Goal: Transaction & Acquisition: Purchase product/service

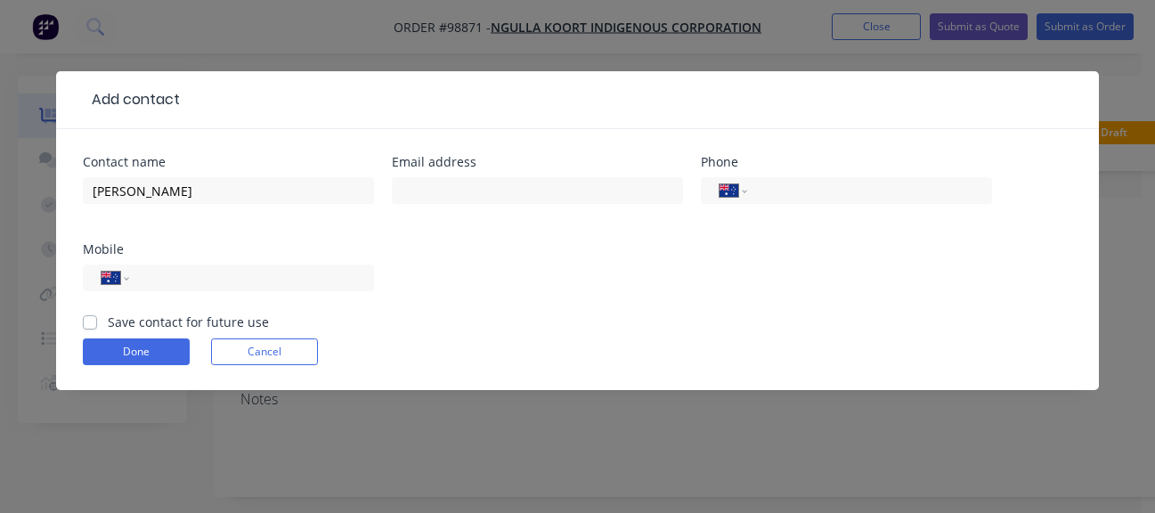
select select "AU"
drag, startPoint x: 500, startPoint y: 191, endPoint x: 119, endPoint y: 215, distance: 381.1
click at [119, 215] on div "Contact name [PERSON_NAME] Email address "[PERSON_NAME]" <[PERSON_NAME][EMAIL_A…" at bounding box center [578, 234] width 990 height 157
click at [578, 194] on input "[EMAIL_ADDRESS][PERSON_NAME][DOMAIN_NAME]>" at bounding box center [537, 190] width 291 height 27
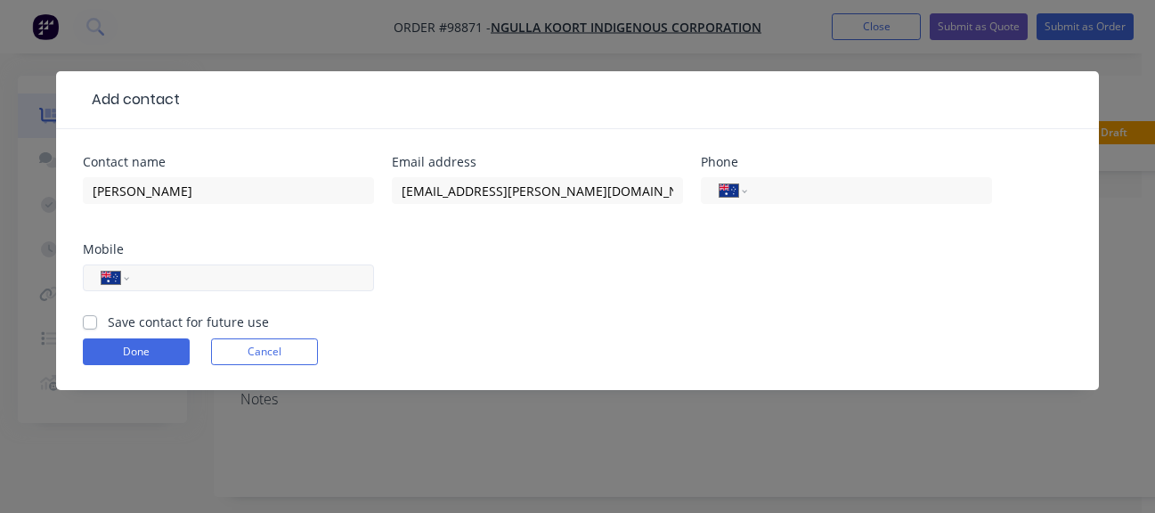
type input "[EMAIL_ADDRESS][PERSON_NAME][DOMAIN_NAME]"
click at [139, 274] on div "International [GEOGRAPHIC_DATA] [GEOGRAPHIC_DATA] [GEOGRAPHIC_DATA] [GEOGRAPHIC…" at bounding box center [228, 278] width 291 height 27
click at [247, 265] on div "International [GEOGRAPHIC_DATA] [GEOGRAPHIC_DATA] [GEOGRAPHIC_DATA] [GEOGRAPHIC…" at bounding box center [228, 278] width 291 height 27
click at [205, 274] on input "tel" at bounding box center [249, 278] width 214 height 20
paste input "0432 441 662"
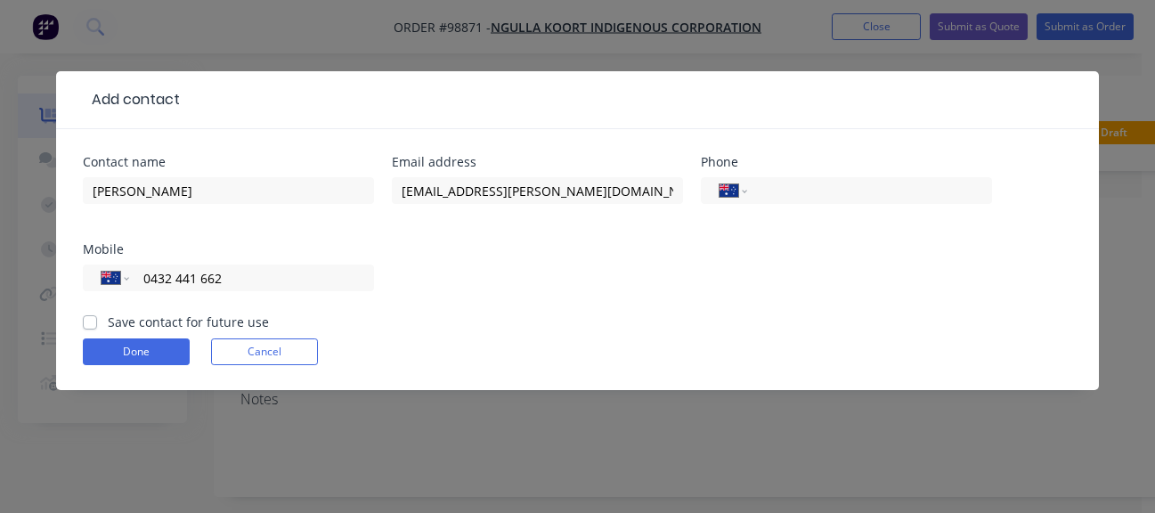
type input "0432 441 662"
click at [108, 321] on label "Save contact for future use" at bounding box center [188, 322] width 161 height 19
click at [89, 321] on input "Save contact for future use" at bounding box center [90, 321] width 14 height 17
checkbox input "true"
click at [119, 361] on button "Done" at bounding box center [136, 351] width 107 height 27
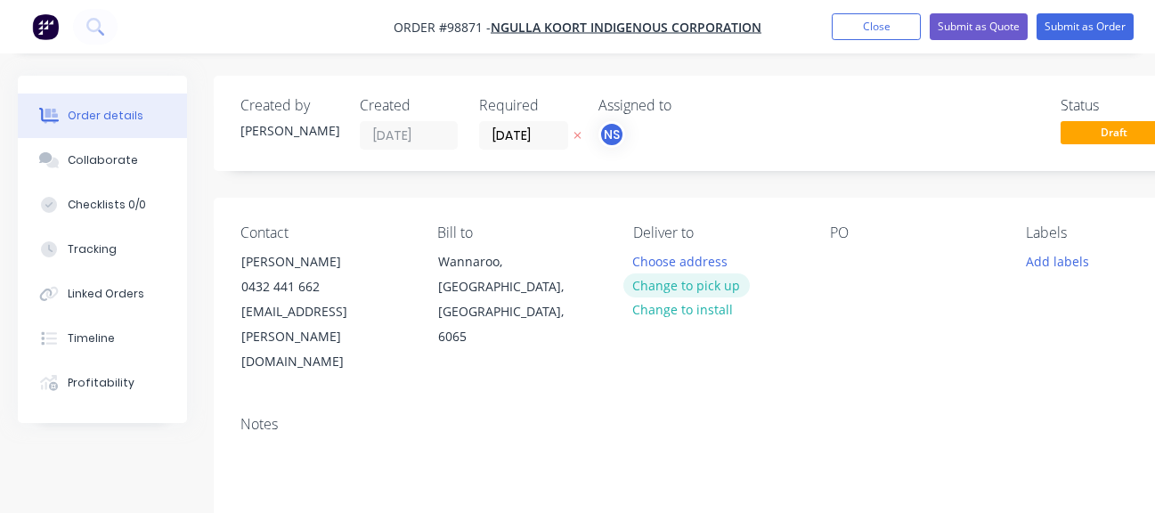
click at [660, 282] on button "Change to pick up" at bounding box center [687, 285] width 126 height 24
click at [641, 264] on div at bounding box center [647, 262] width 29 height 26
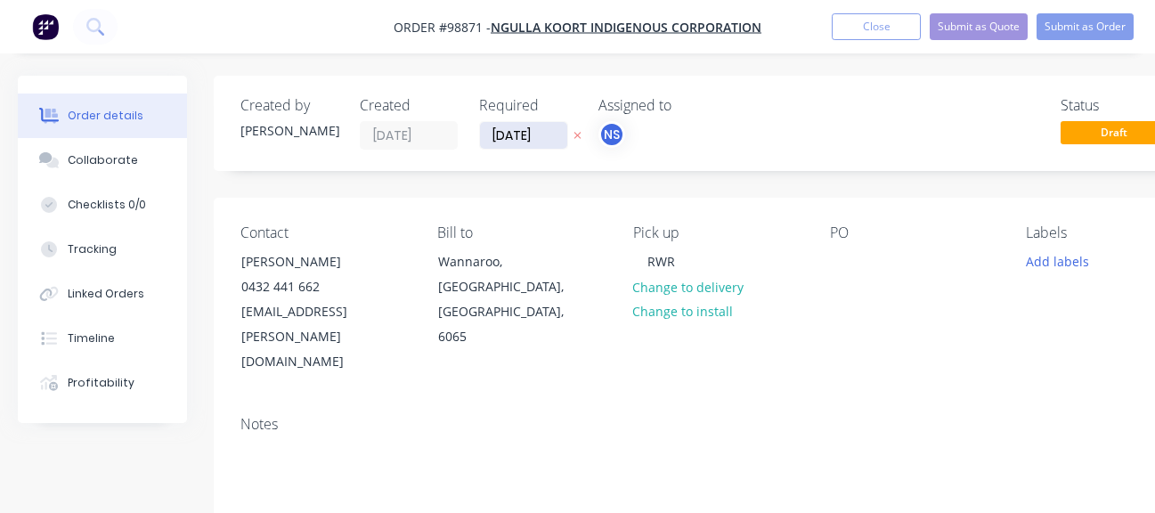
click at [509, 143] on input "[DATE]" at bounding box center [523, 135] width 87 height 27
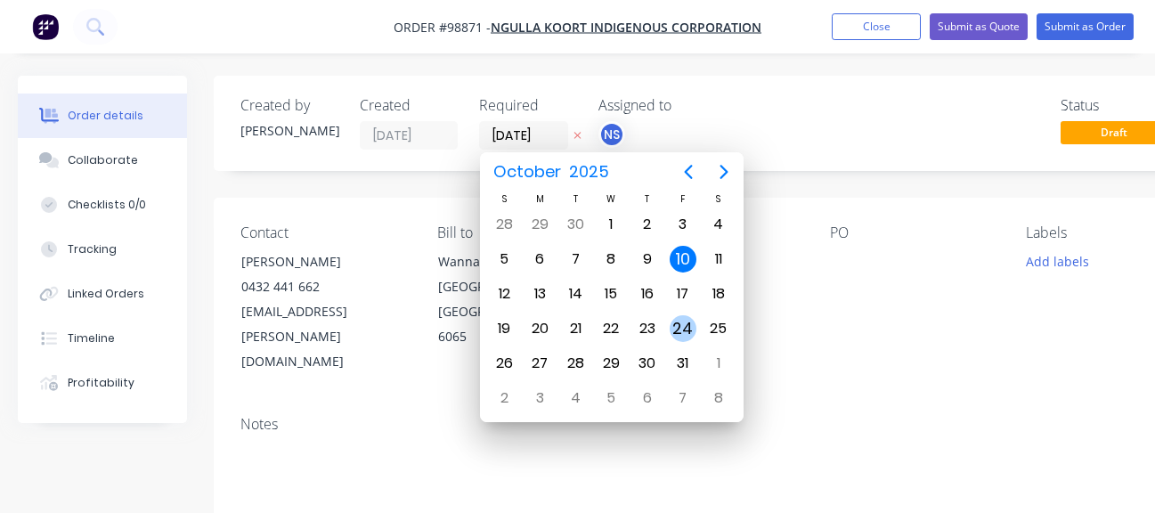
click at [690, 330] on div "24" at bounding box center [683, 328] width 27 height 27
type input "[DATE]"
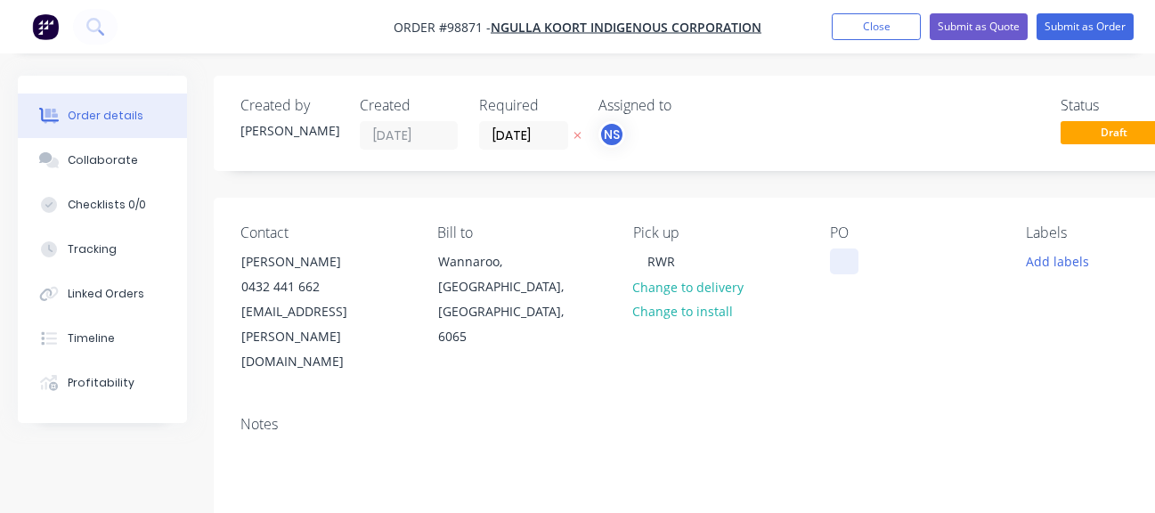
click at [835, 262] on div at bounding box center [844, 262] width 29 height 26
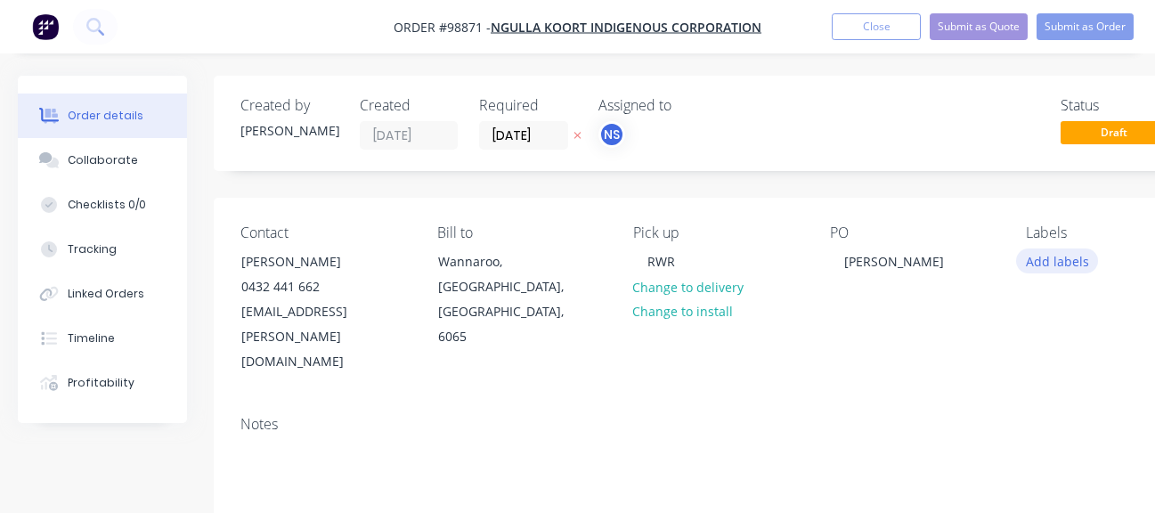
click at [1038, 268] on button "Add labels" at bounding box center [1057, 261] width 82 height 24
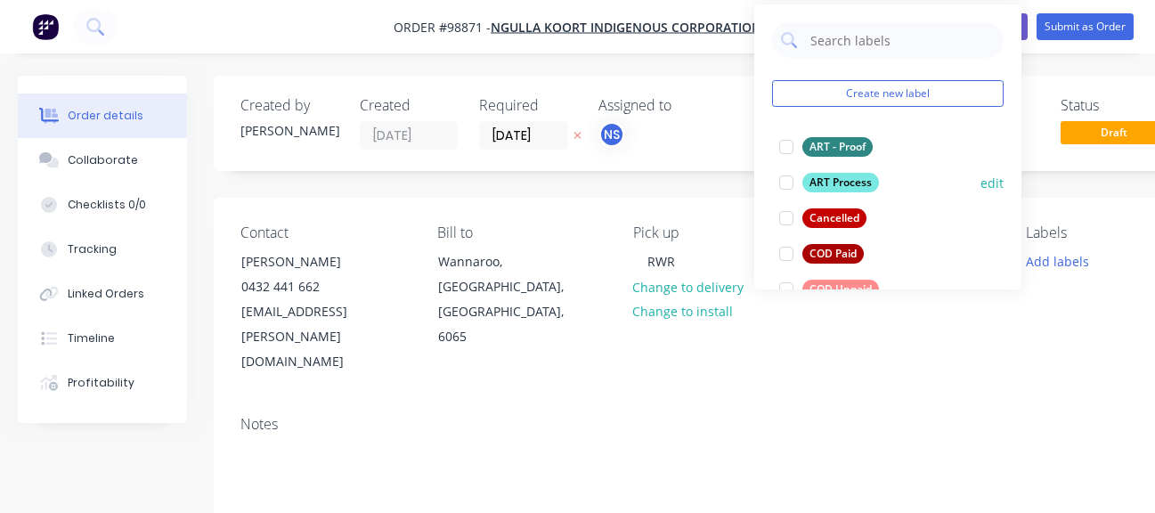
click at [784, 185] on div at bounding box center [787, 183] width 36 height 36
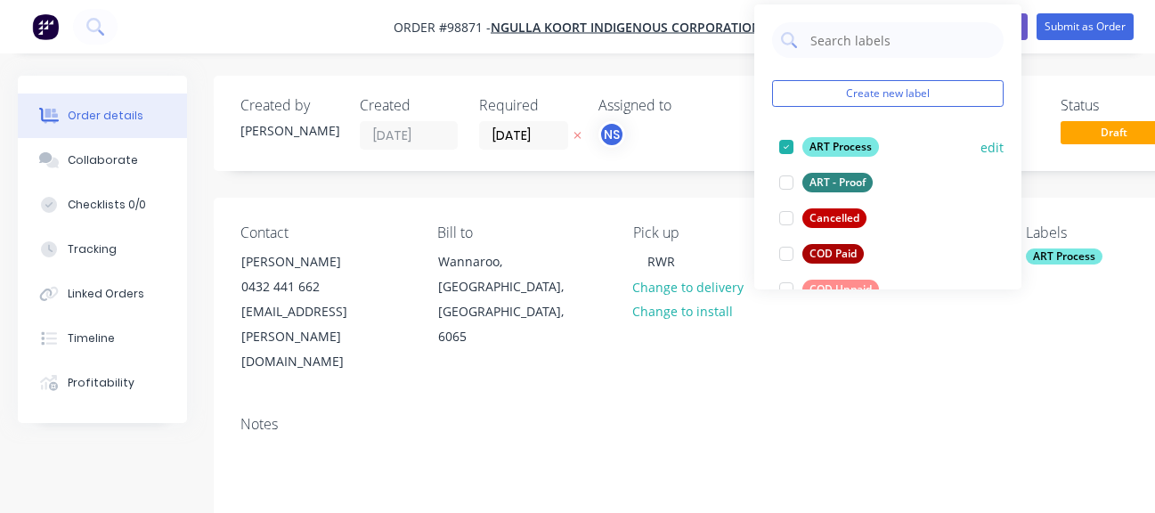
click at [784, 185] on div at bounding box center [787, 183] width 36 height 36
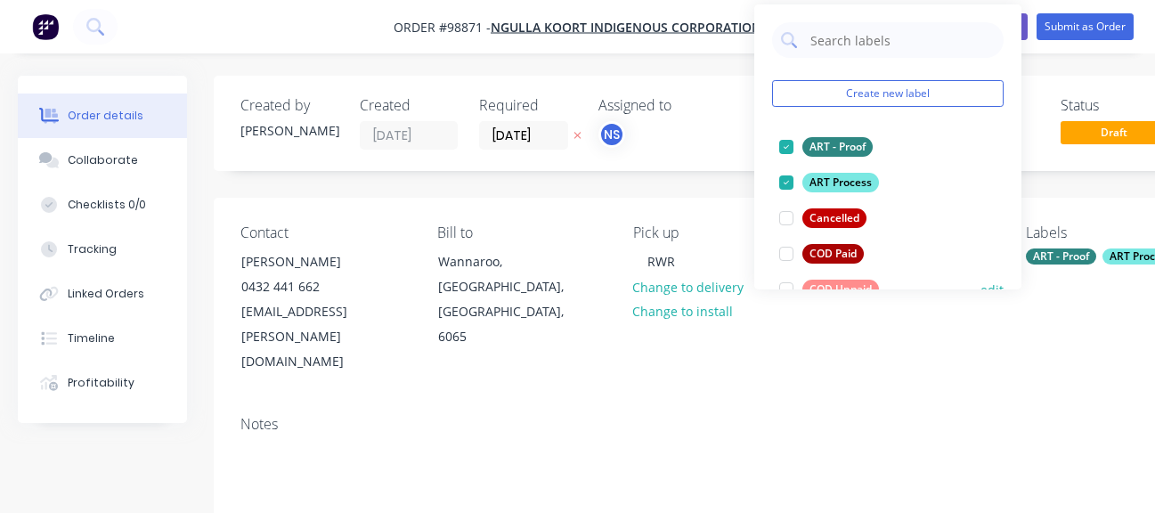
click at [784, 288] on div at bounding box center [787, 290] width 36 height 36
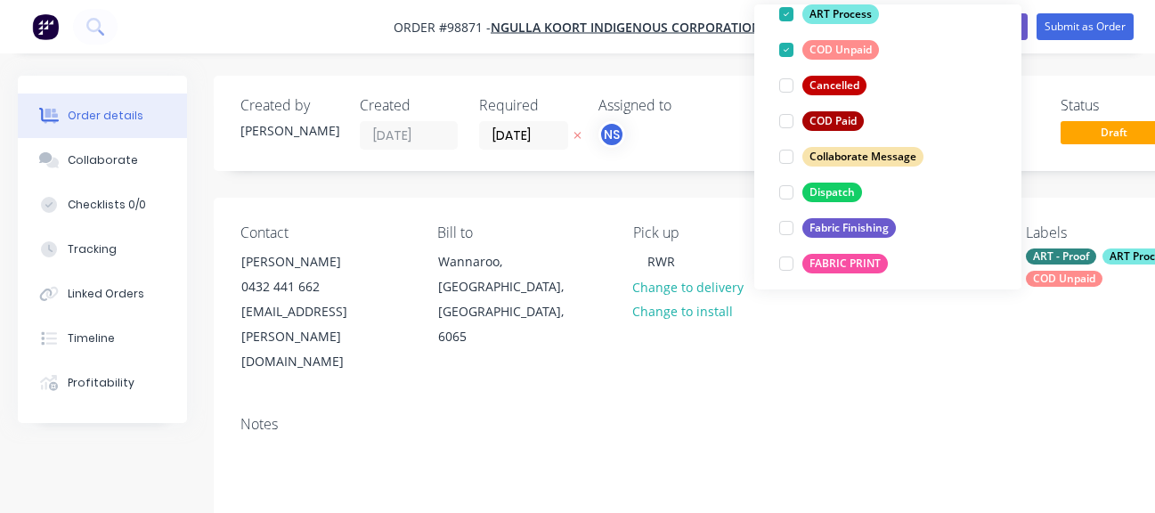
scroll to position [178, 0]
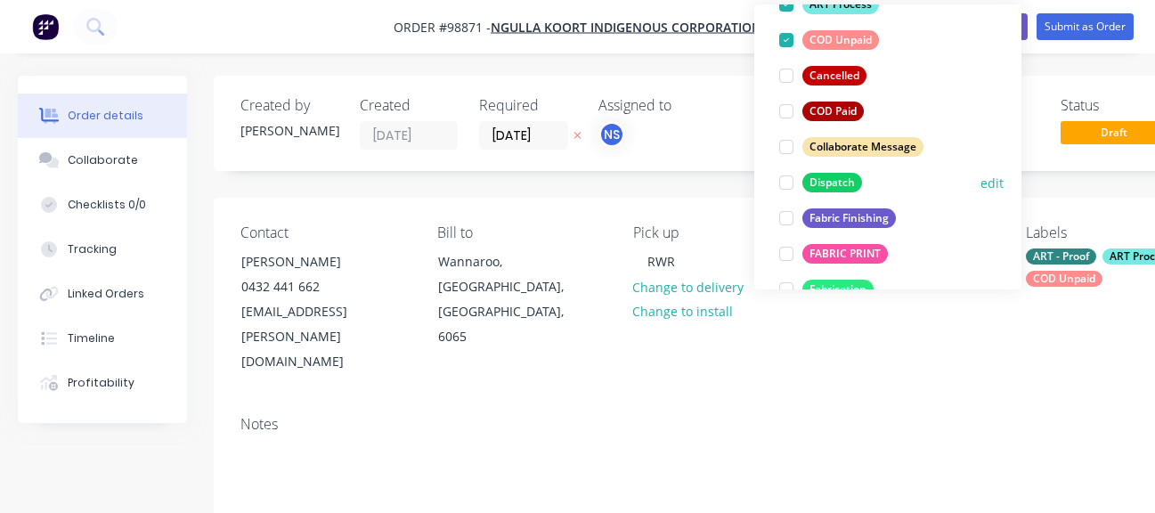
click at [780, 184] on div at bounding box center [787, 183] width 36 height 36
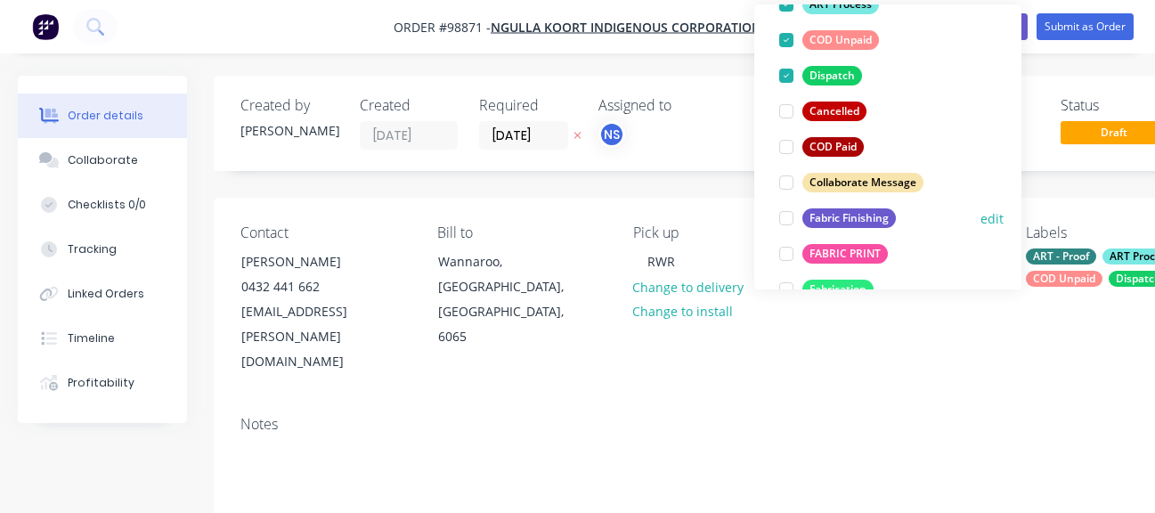
click at [787, 218] on div at bounding box center [787, 218] width 36 height 36
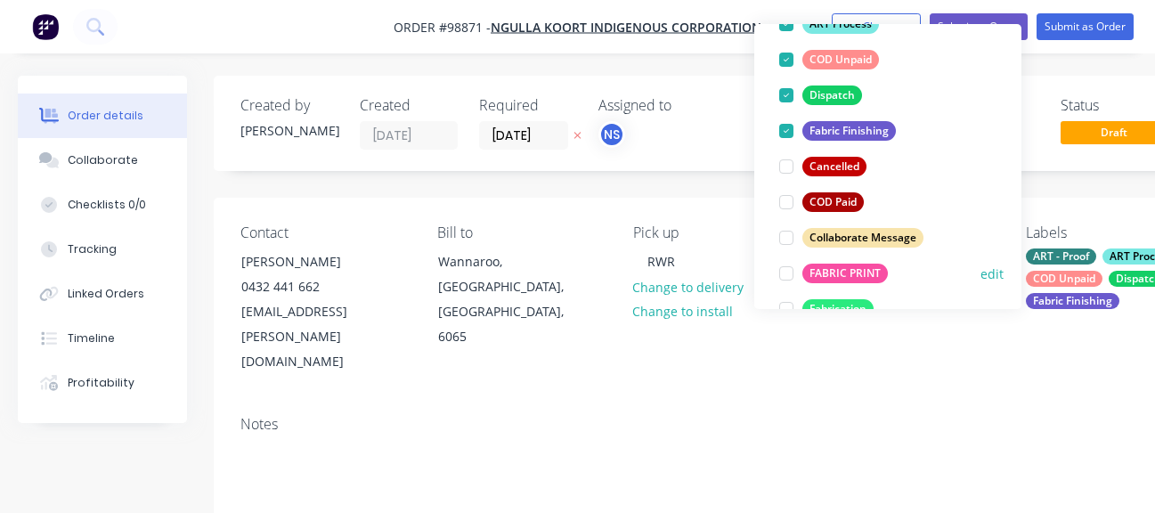
click at [787, 274] on div at bounding box center [787, 274] width 36 height 36
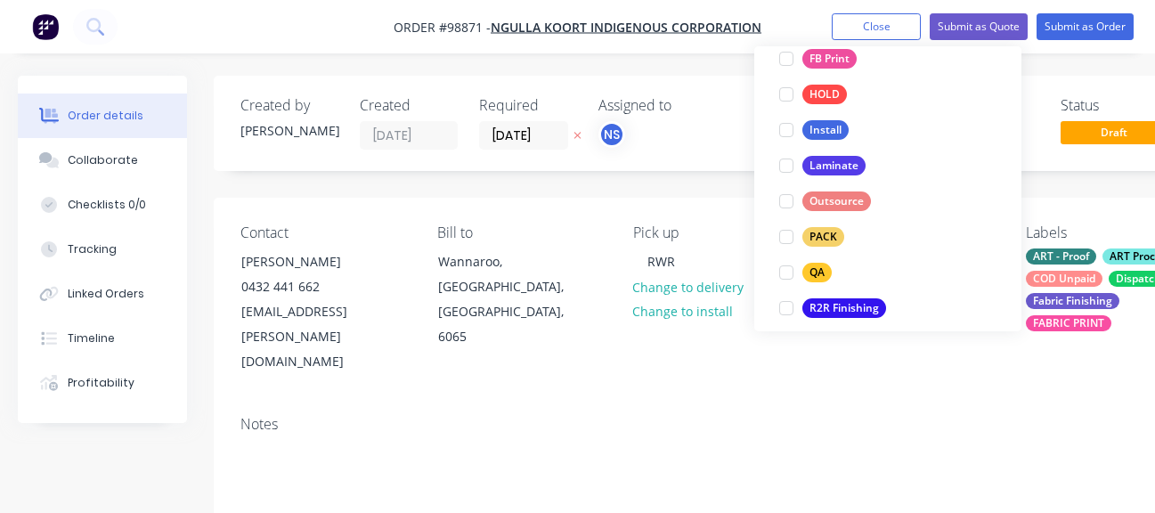
scroll to position [534, 0]
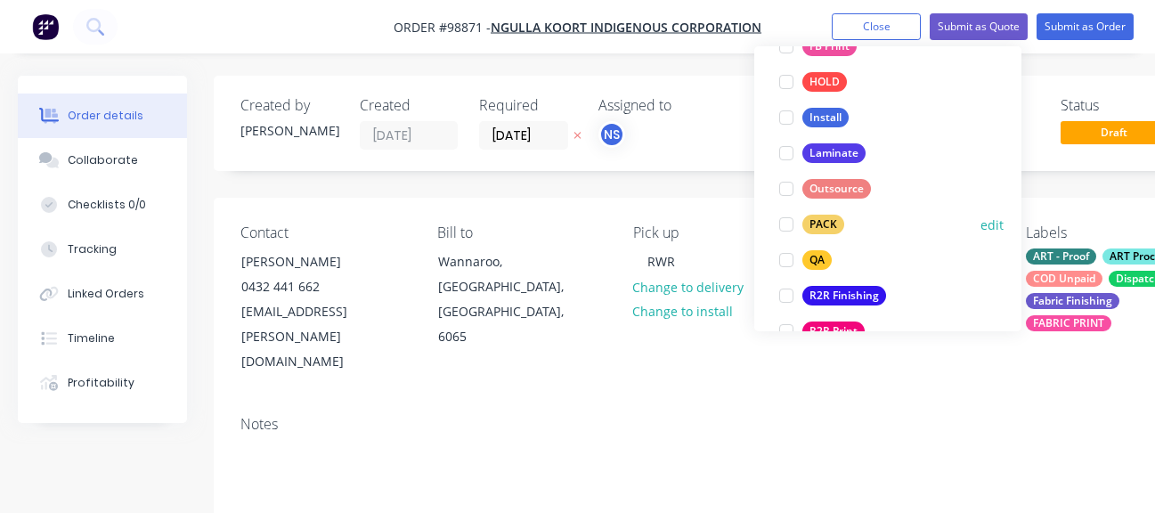
click at [783, 228] on div at bounding box center [787, 225] width 36 height 36
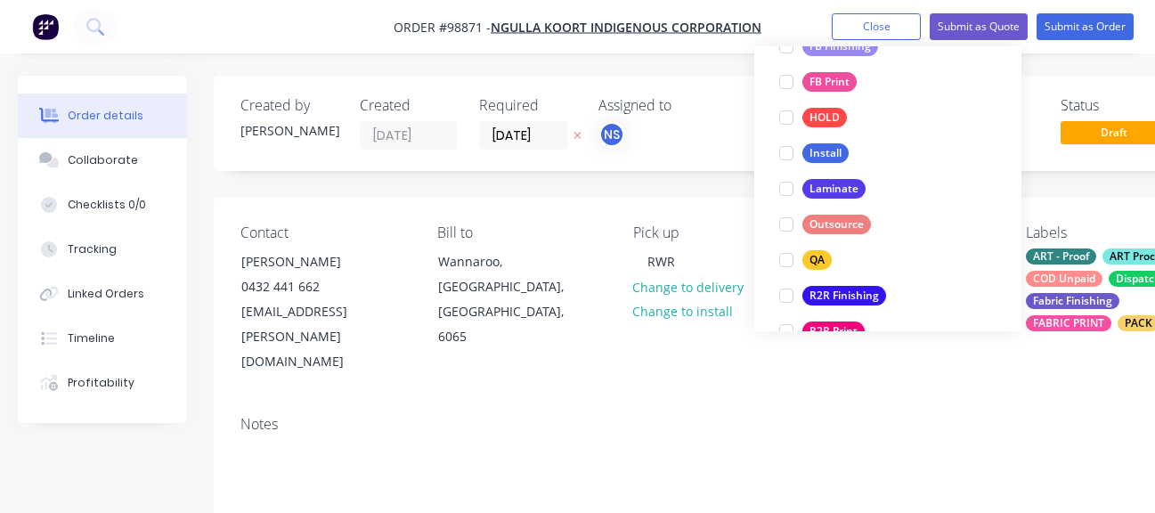
scroll to position [178, 0]
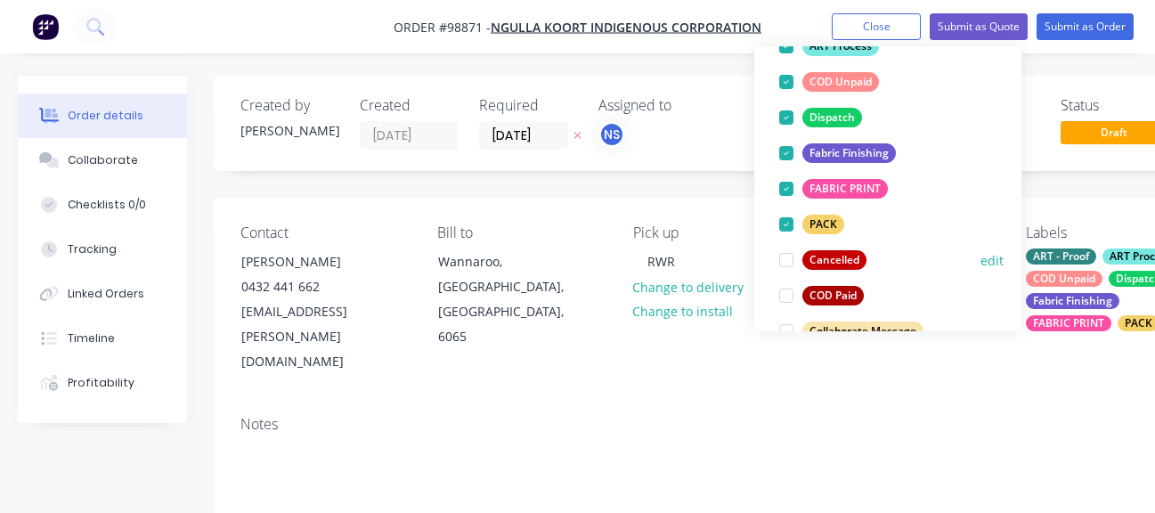
click at [787, 257] on div at bounding box center [787, 260] width 36 height 36
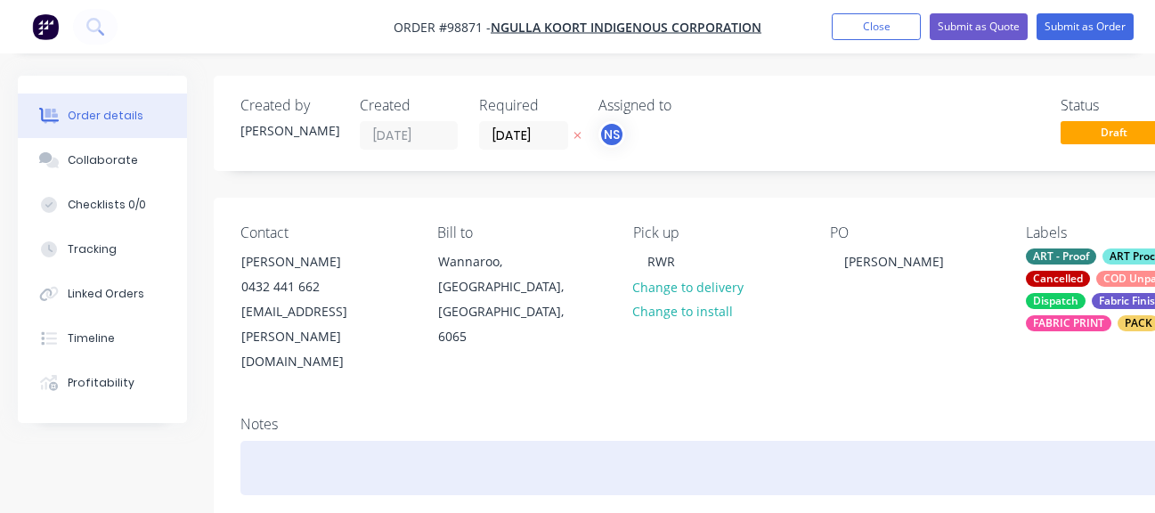
click at [278, 441] on div at bounding box center [717, 468] width 954 height 54
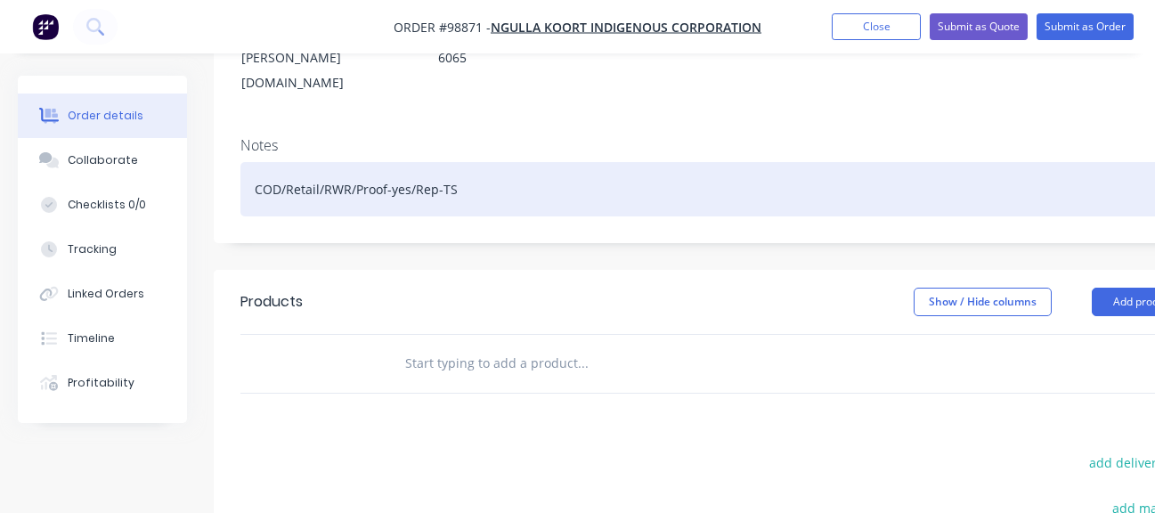
scroll to position [293, 0]
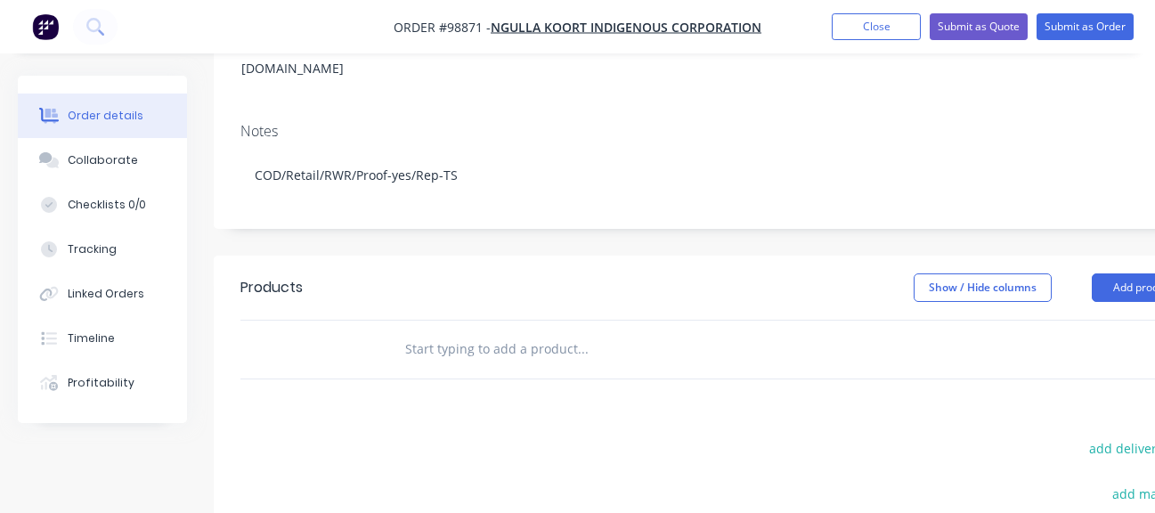
click at [456, 331] on input "text" at bounding box center [582, 349] width 356 height 36
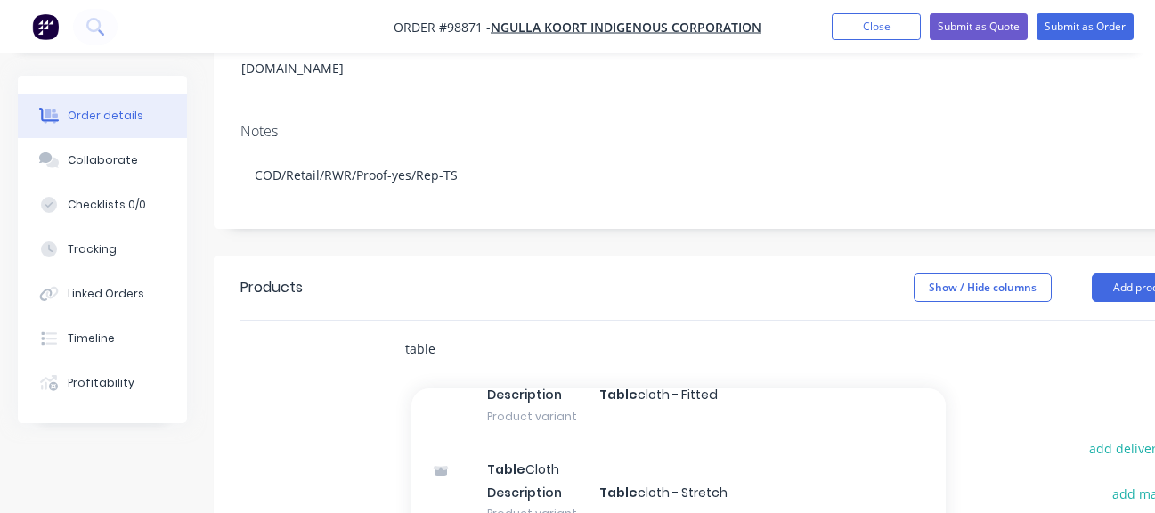
scroll to position [216, 0]
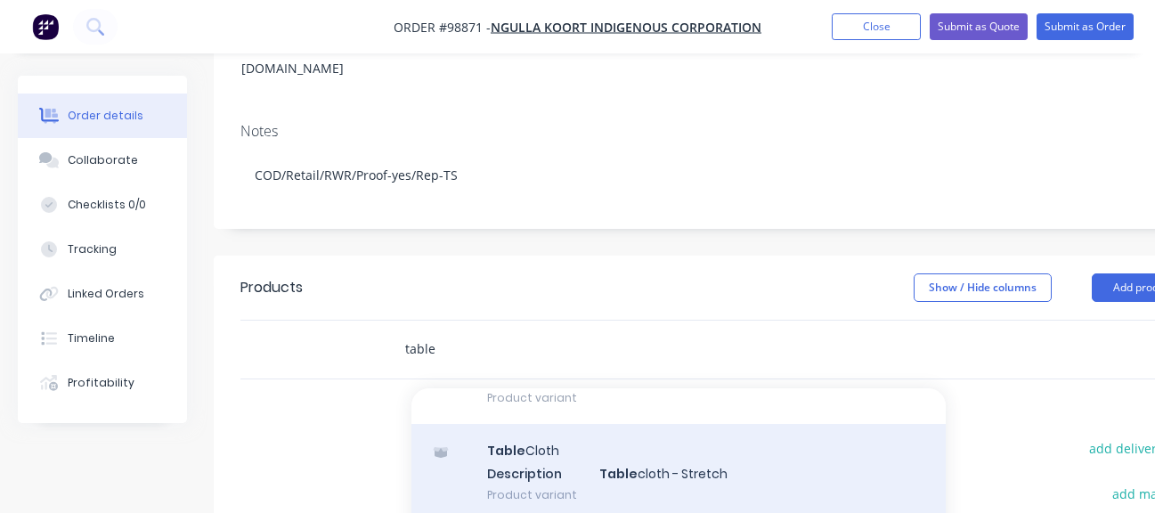
type input "table"
click at [705, 433] on div "Table Cloth Description Table cloth - Stretch Product variant" at bounding box center [679, 473] width 534 height 98
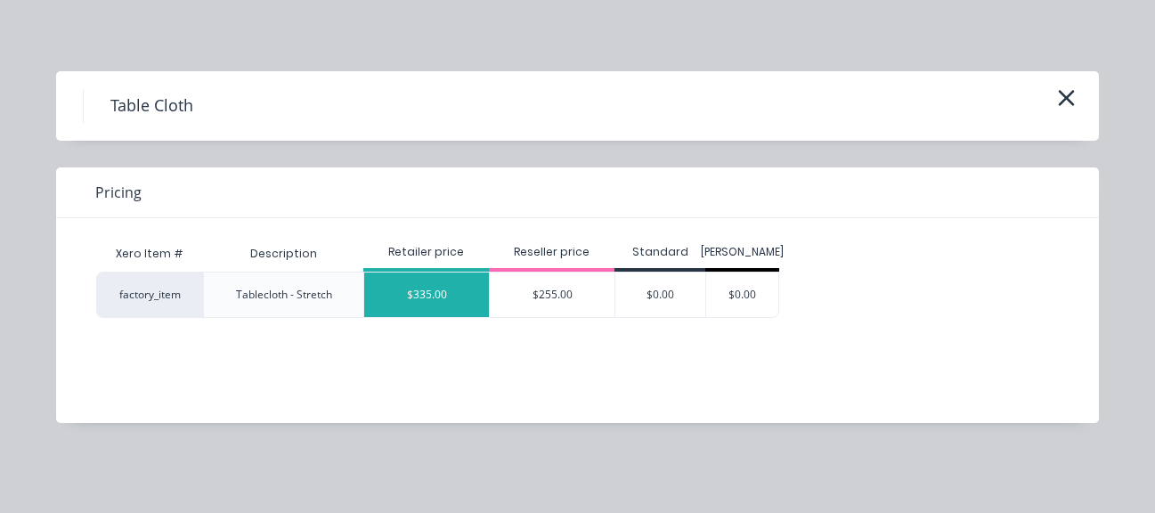
click at [417, 283] on div "$335.00" at bounding box center [426, 295] width 125 height 45
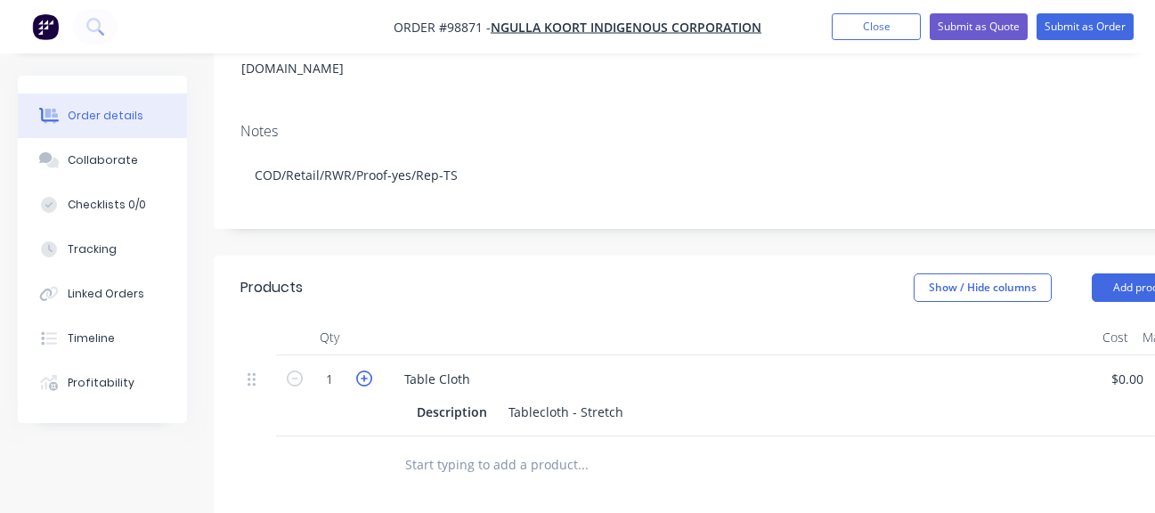
click at [371, 371] on icon "button" at bounding box center [364, 379] width 16 height 16
type input "2"
type input "$670.00"
click at [481, 366] on div "Table Cloth" at bounding box center [437, 379] width 94 height 26
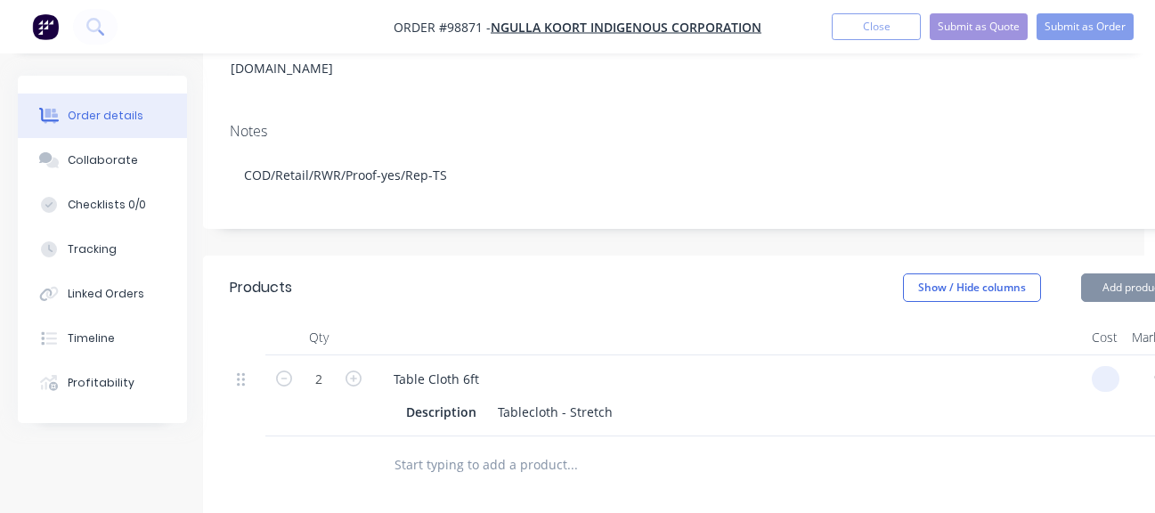
type input "$0.00"
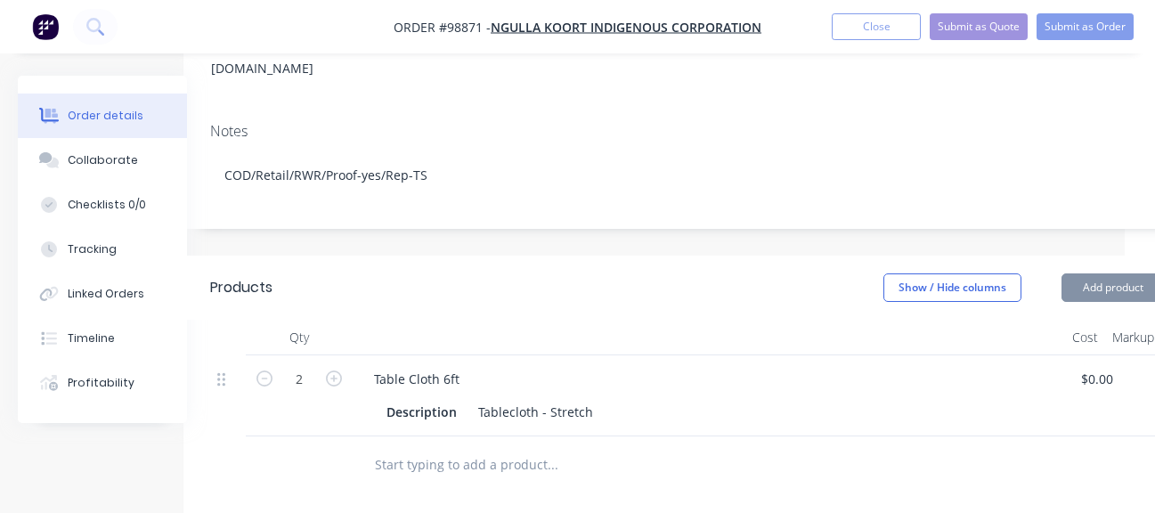
scroll to position [293, 175]
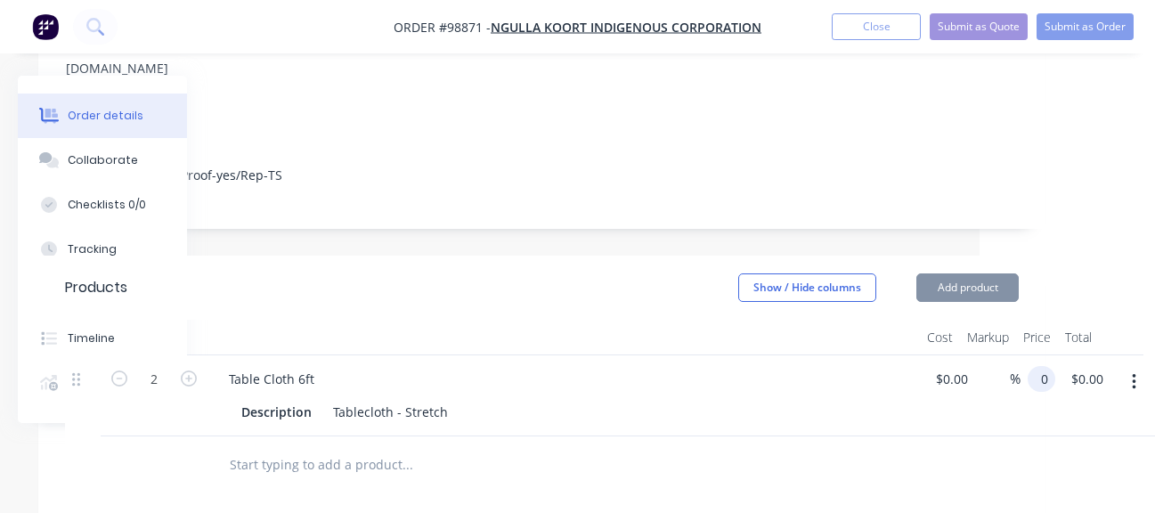
type input "$0.00"
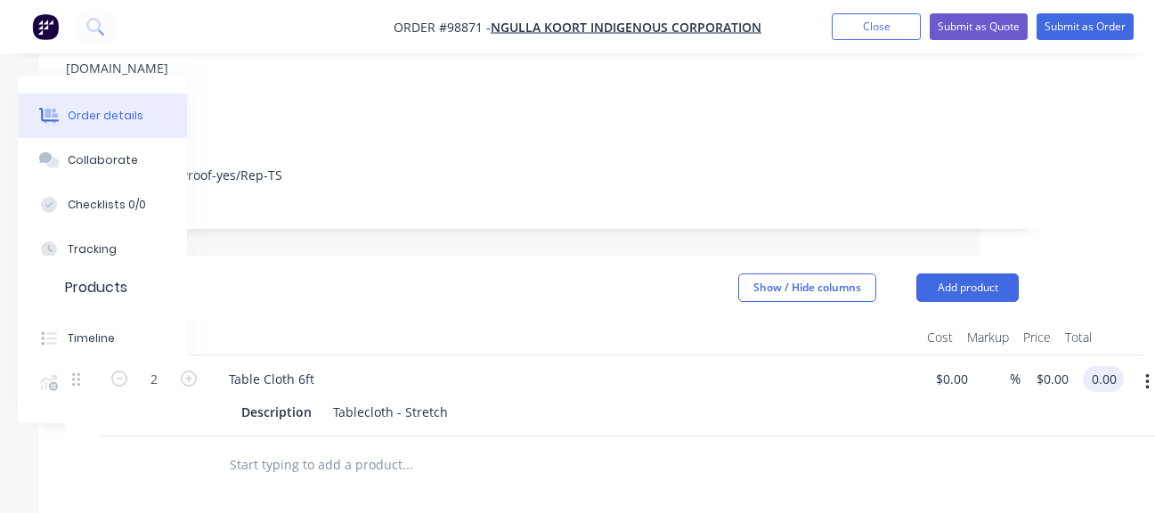
type input "$0.00"
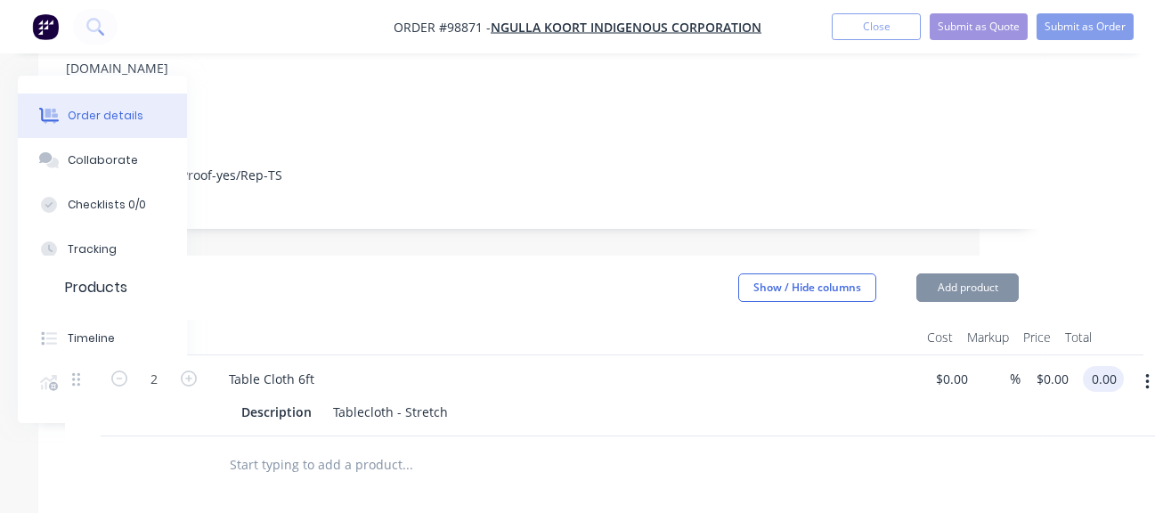
type input "0.00"
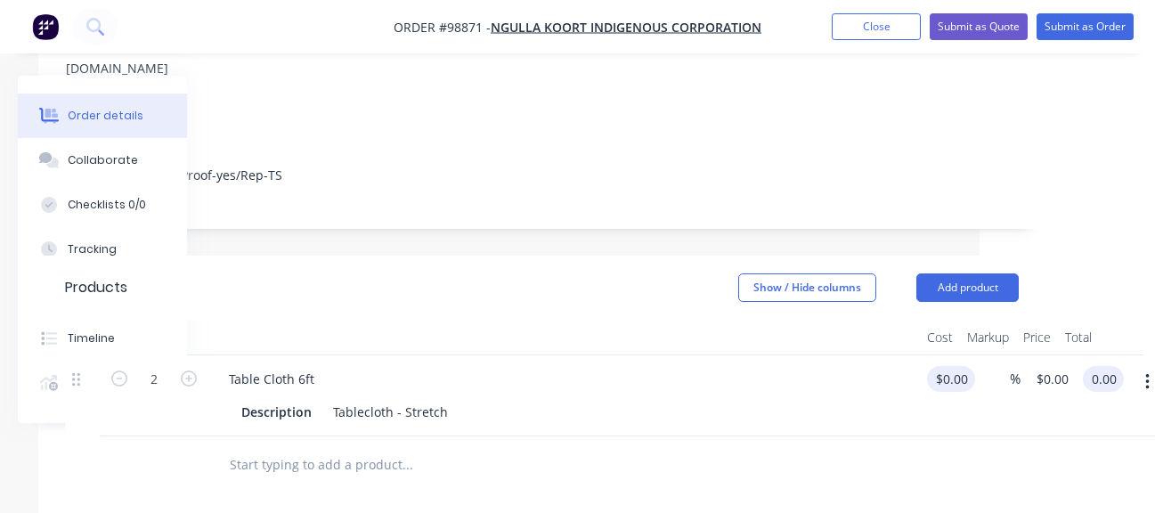
type input "0"
type input "$0.00"
click at [963, 355] on div "2 Table Cloth 6ft Description Tablecloth - Stretch 0 0 % $0.00 $0.00 $0.00 $0.00" at bounding box center [542, 395] width 954 height 81
type input "$335.00"
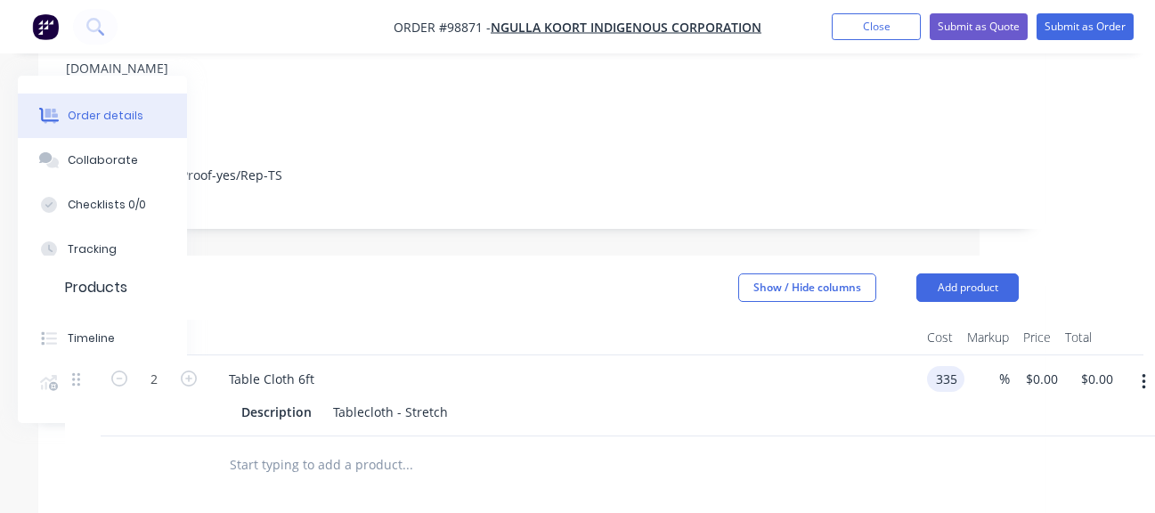
type input "$670.00"
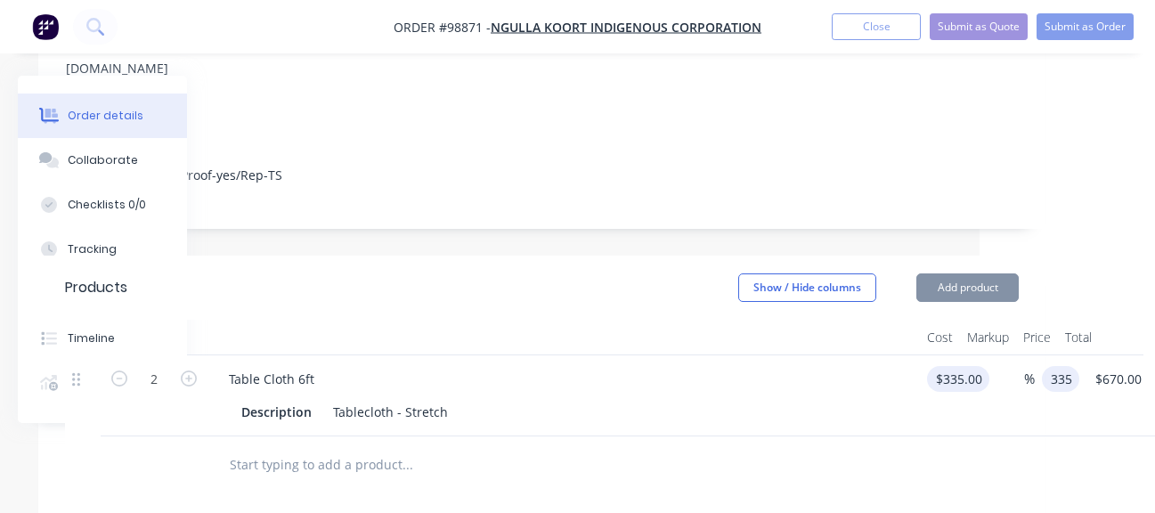
type input "$335.00"
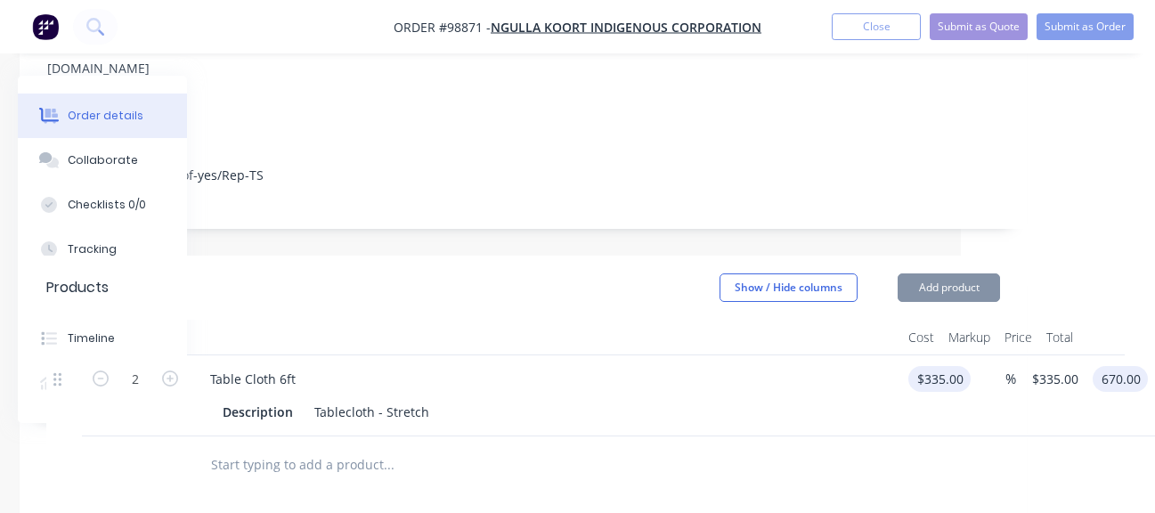
type input "$670.00"
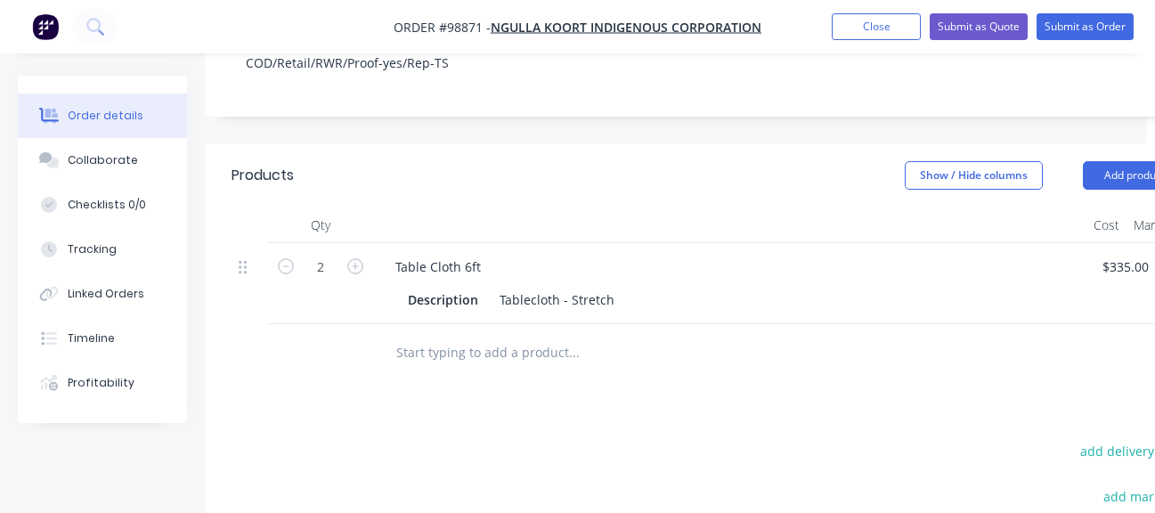
scroll to position [403, 9]
click at [445, 338] on input "text" at bounding box center [573, 356] width 356 height 36
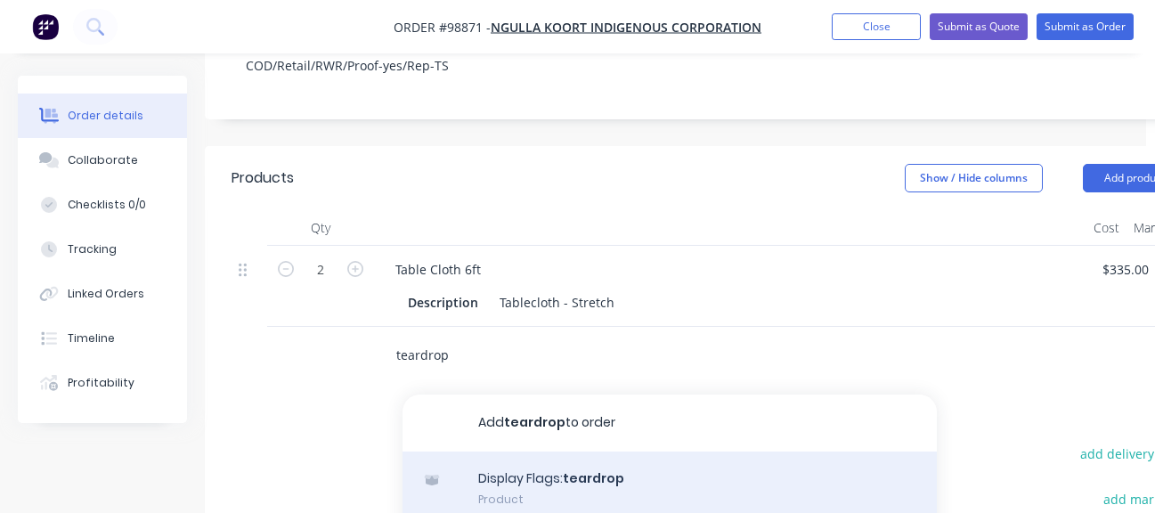
type input "teardrop"
click at [540, 452] on div "Display Flags: teardrop Product" at bounding box center [670, 489] width 534 height 75
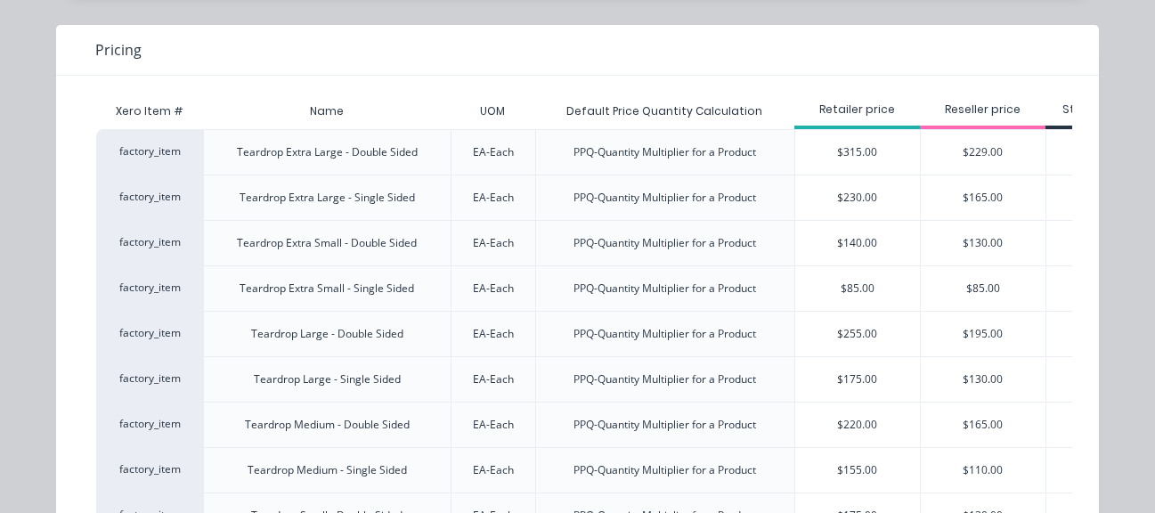
scroll to position [403, 239]
click at [851, 428] on div "$220.00" at bounding box center [857, 425] width 125 height 45
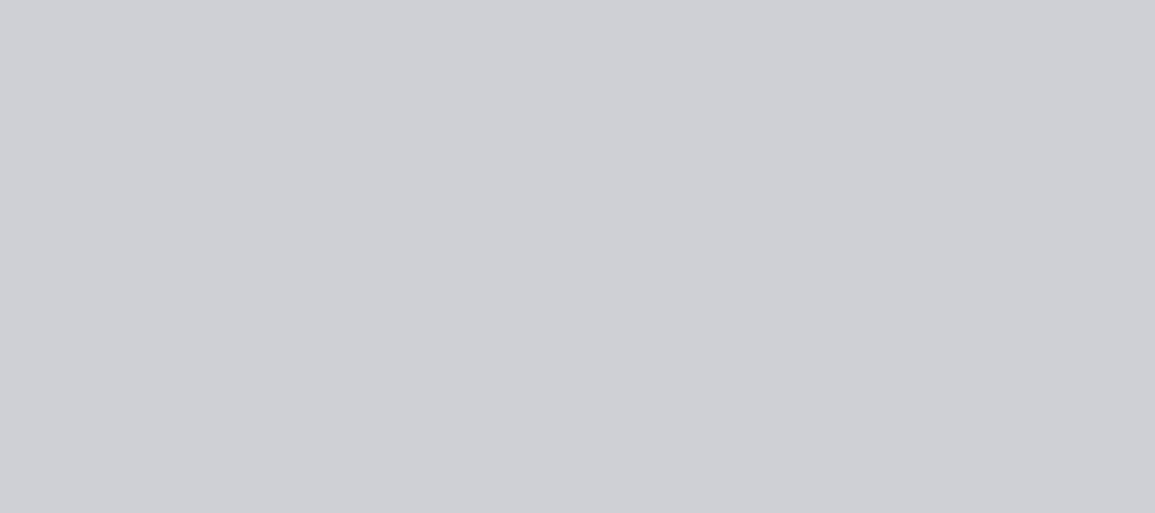
scroll to position [0, 0]
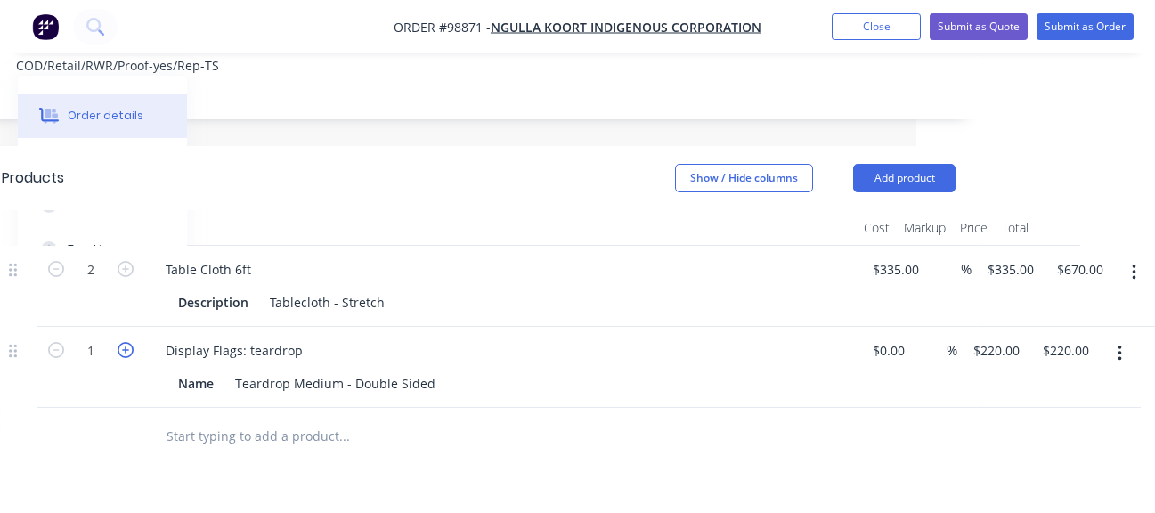
click at [122, 342] on icon "button" at bounding box center [126, 350] width 16 height 16
type input "2"
type input "$440.00"
click at [236, 419] on input "text" at bounding box center [344, 437] width 356 height 36
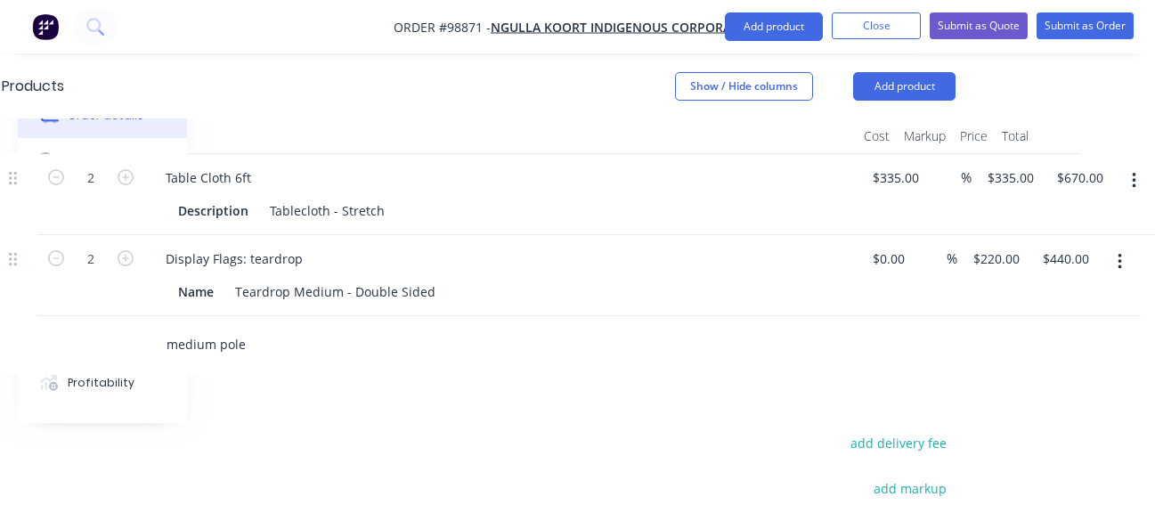
scroll to position [509, 239]
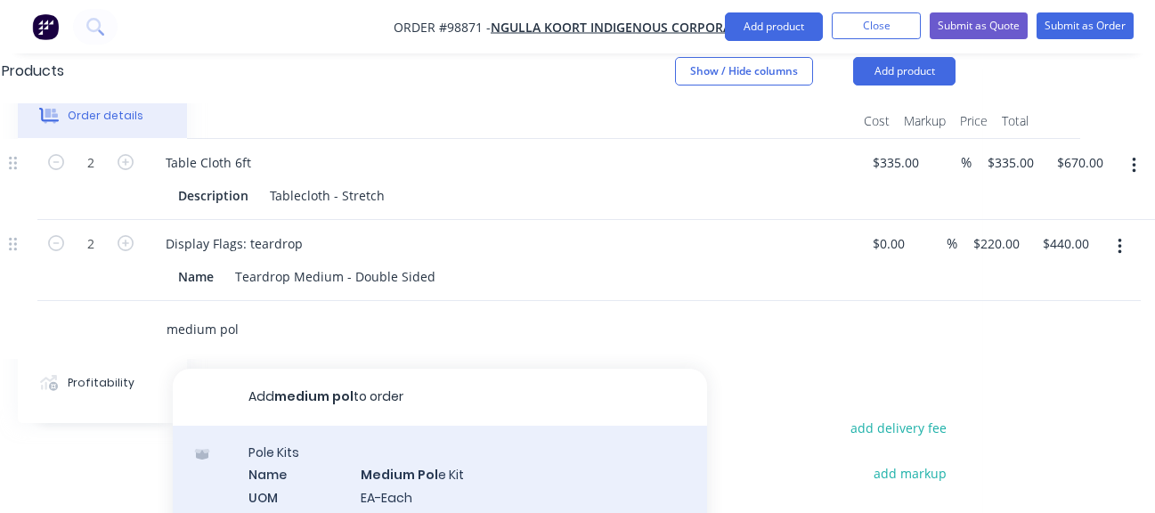
type input "medium pol"
click at [453, 470] on div "Pole Kits Name Medium Pol e Kit UOM EA-Each Default Price Quantity Calculation …" at bounding box center [440, 516] width 534 height 181
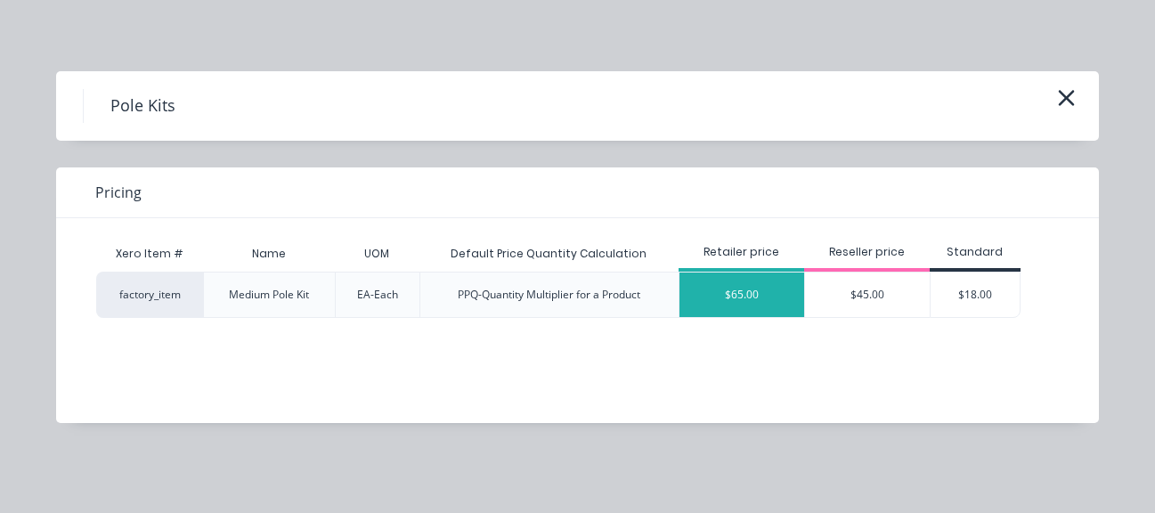
click at [748, 289] on div "$65.00" at bounding box center [742, 295] width 125 height 45
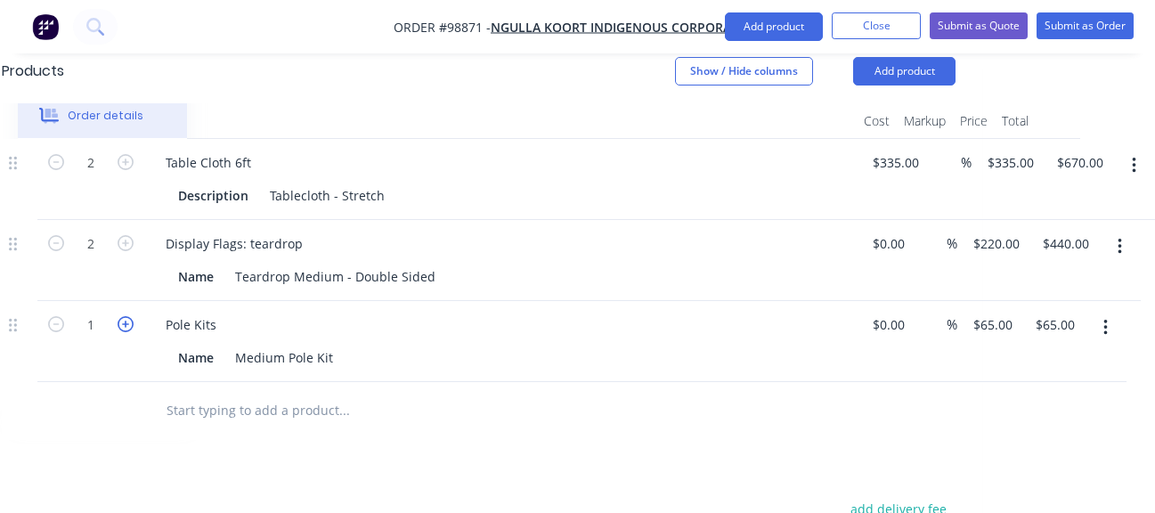
click at [124, 316] on icon "button" at bounding box center [126, 324] width 16 height 16
type input "2"
type input "$130.00"
click at [998, 231] on input "220" at bounding box center [987, 244] width 30 height 26
type input "224"
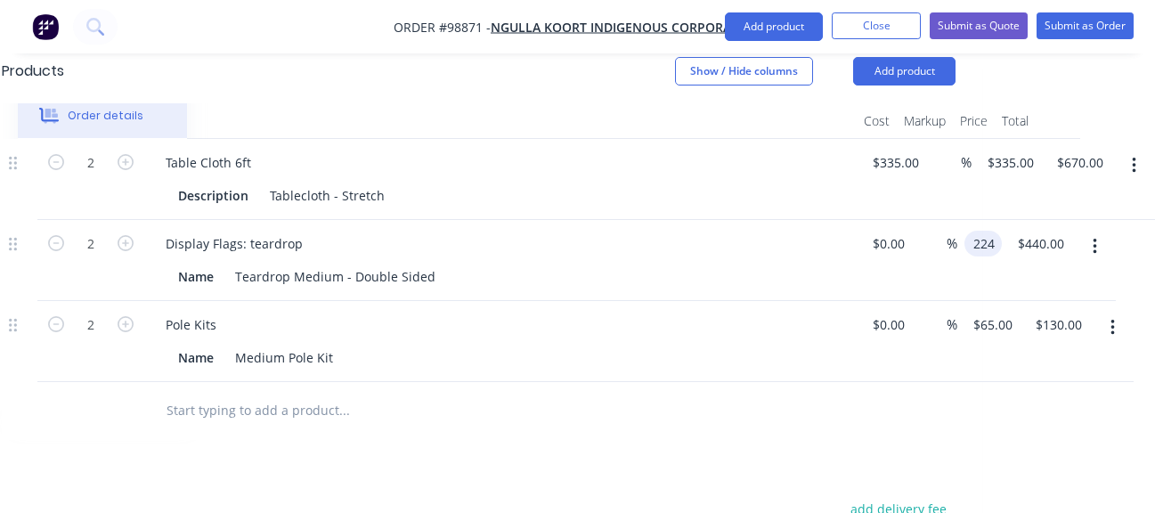
type input "448.00"
type input "$224.00"
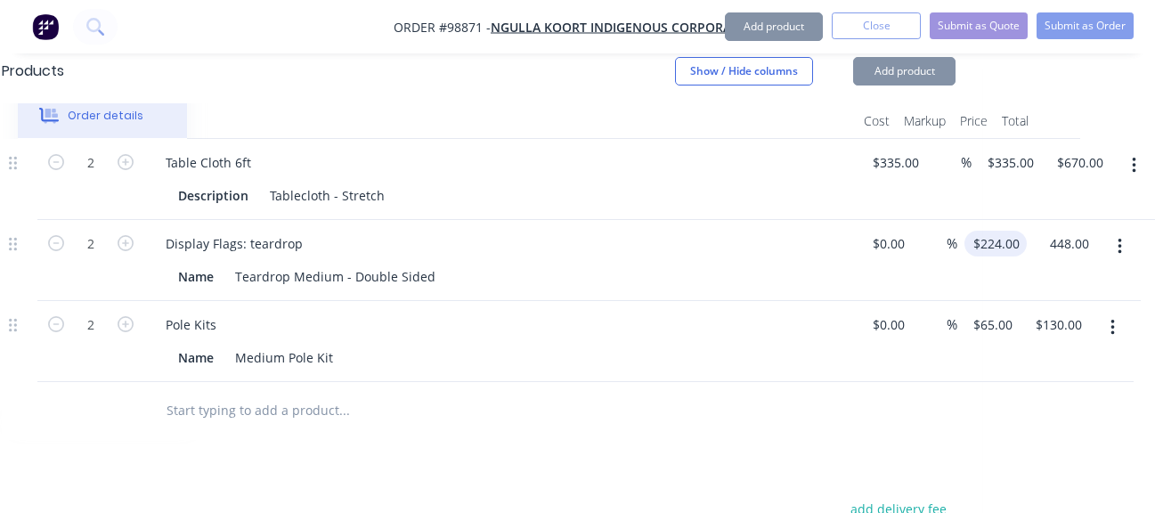
type input "$448.00"
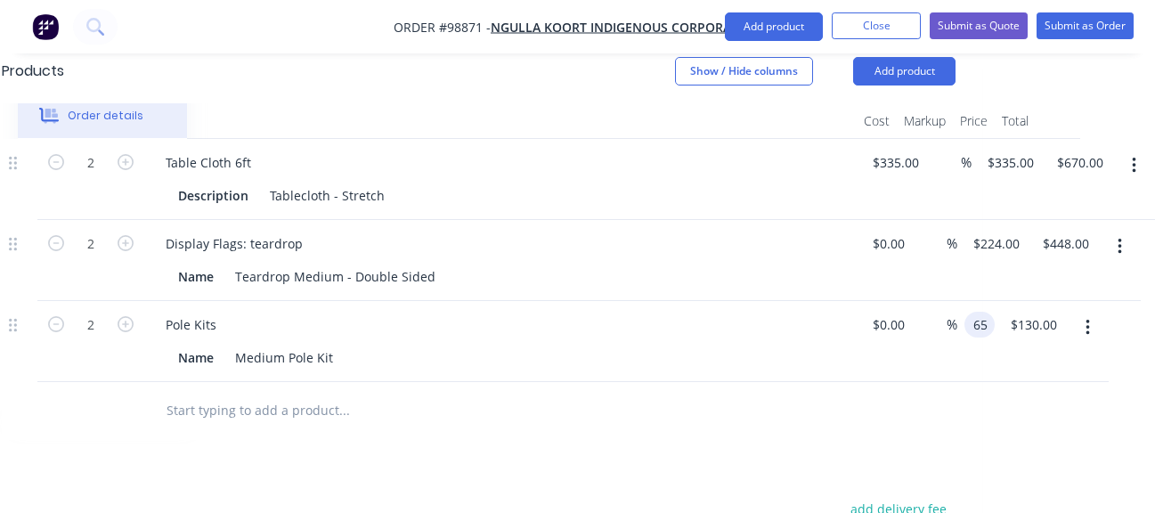
click at [985, 312] on input "65" at bounding box center [983, 325] width 23 height 26
type input "75"
type input "130.00"
type input "$75.00"
type input "150.00"
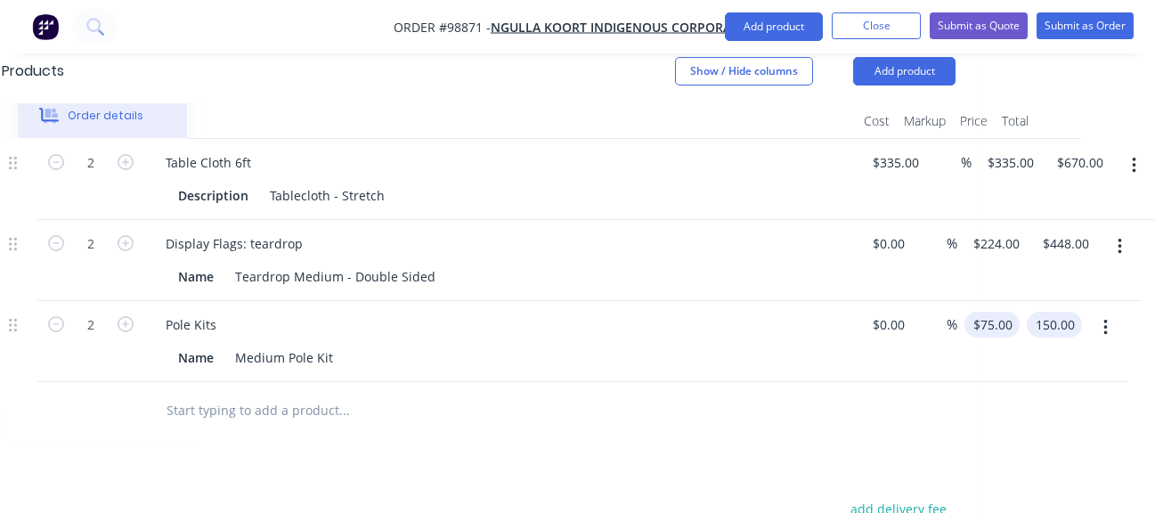
type input "$150.00"
click at [273, 393] on input "text" at bounding box center [344, 411] width 356 height 36
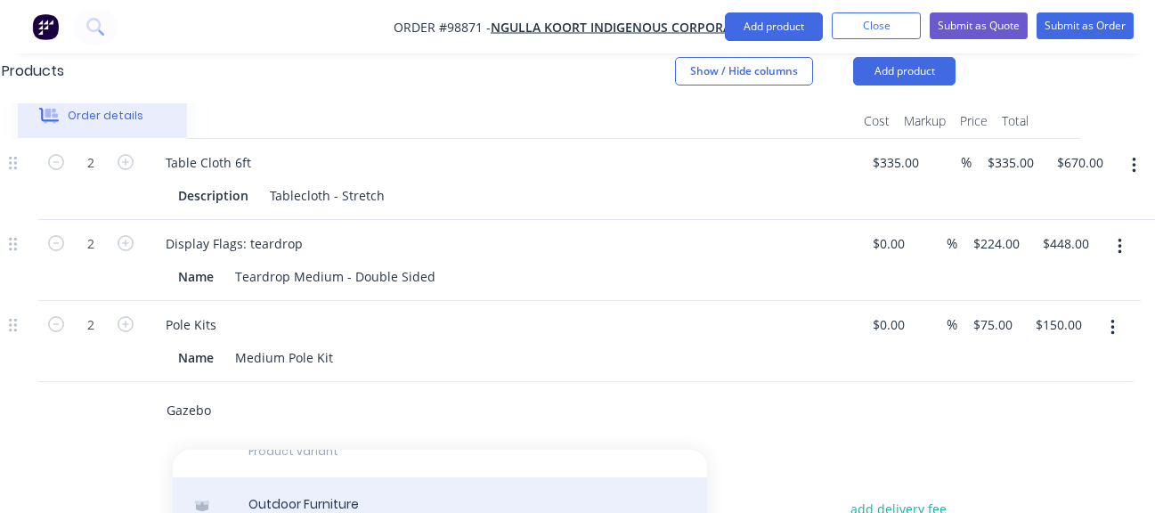
type input "Gazebo"
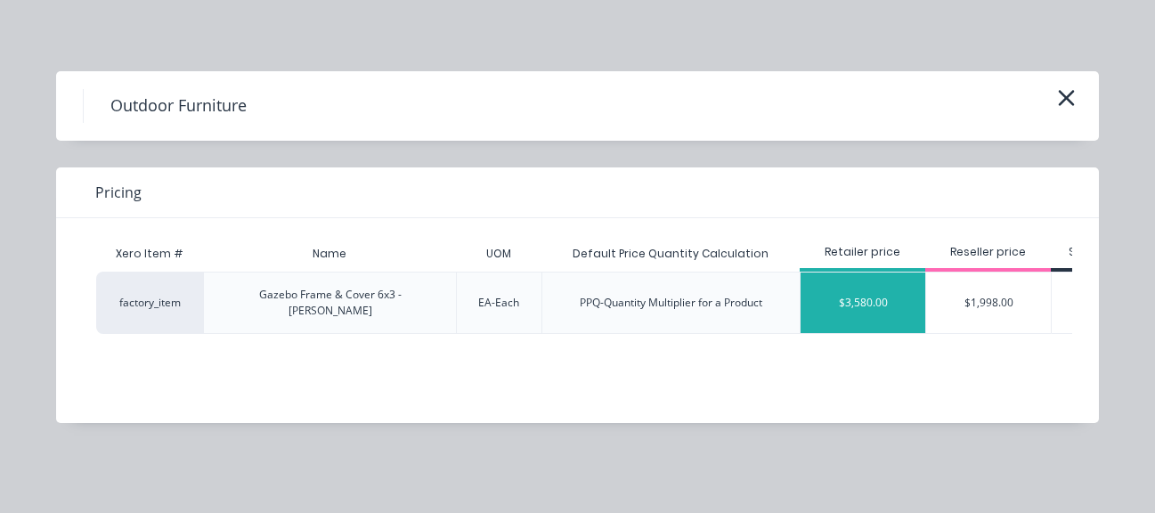
click at [890, 289] on div "$3,580.00" at bounding box center [863, 303] width 125 height 61
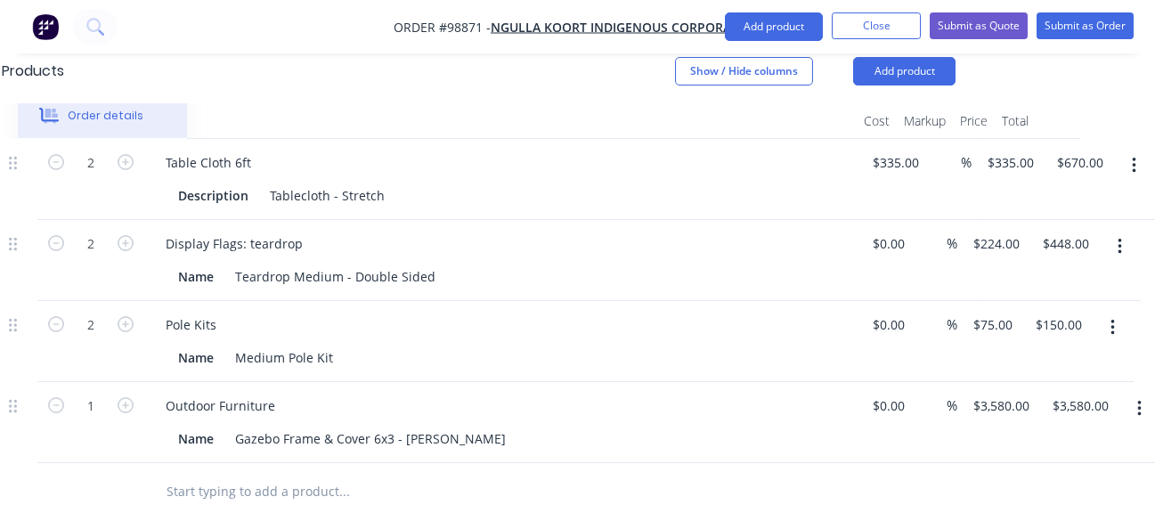
click at [178, 474] on input "text" at bounding box center [344, 492] width 356 height 36
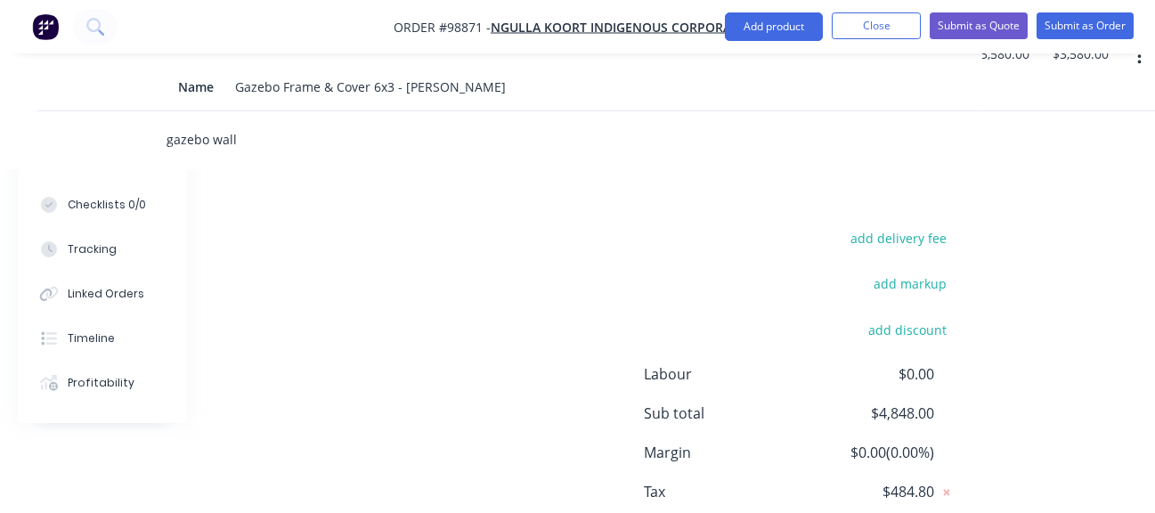
scroll to position [869, 239]
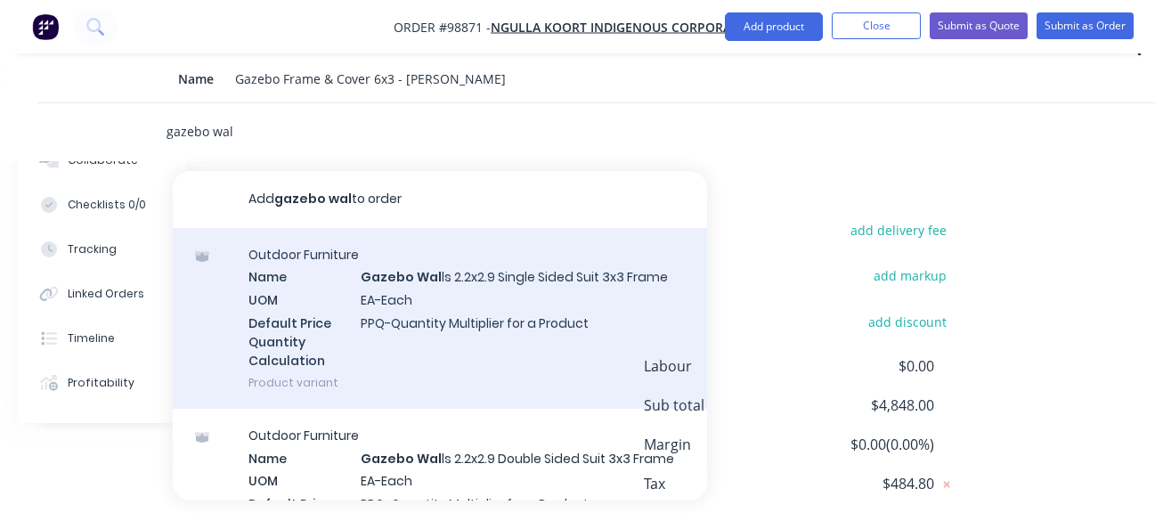
type input "gazebo wal"
click at [568, 294] on div "Outdoor Furniture Name Gazebo Wal ls 2.2x2.9 Single Sided Suit 3x3 Frame UOM EA…" at bounding box center [440, 318] width 534 height 181
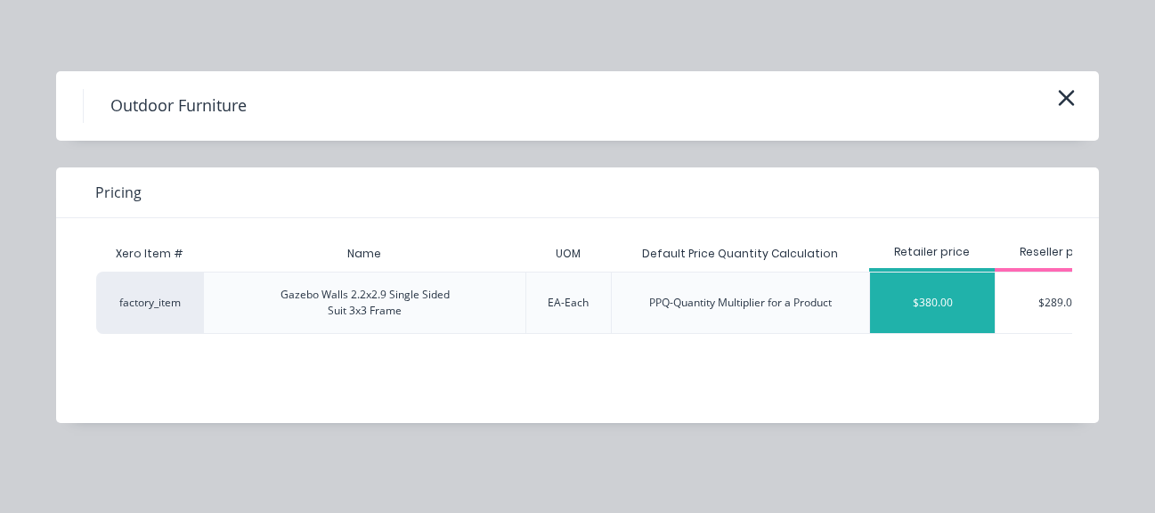
click at [926, 298] on div "$380.00" at bounding box center [932, 303] width 125 height 61
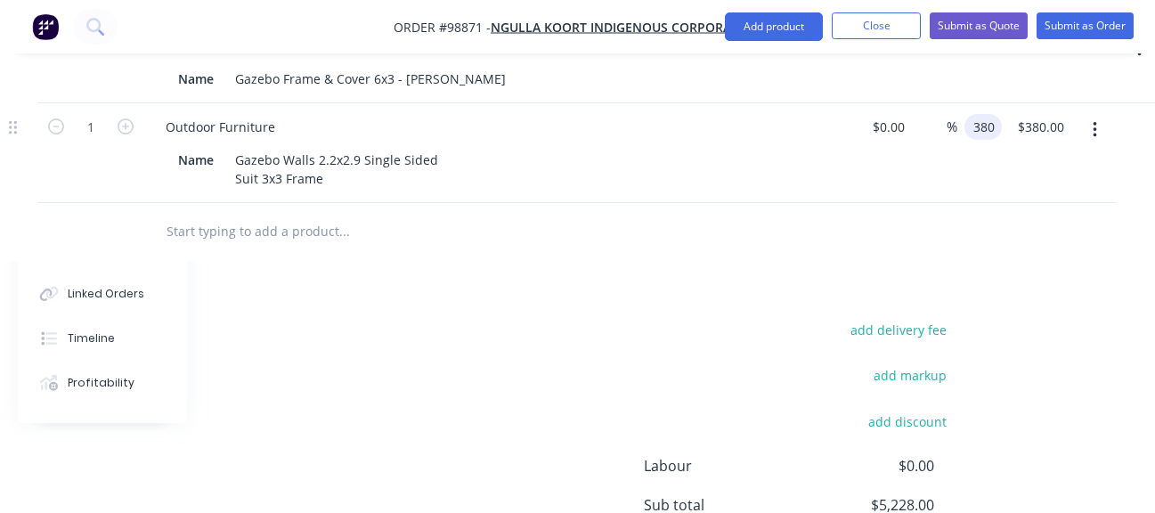
click at [999, 114] on input "380" at bounding box center [987, 127] width 30 height 26
type input "379"
type input "380.00"
type input "$379.00"
type input "379.00"
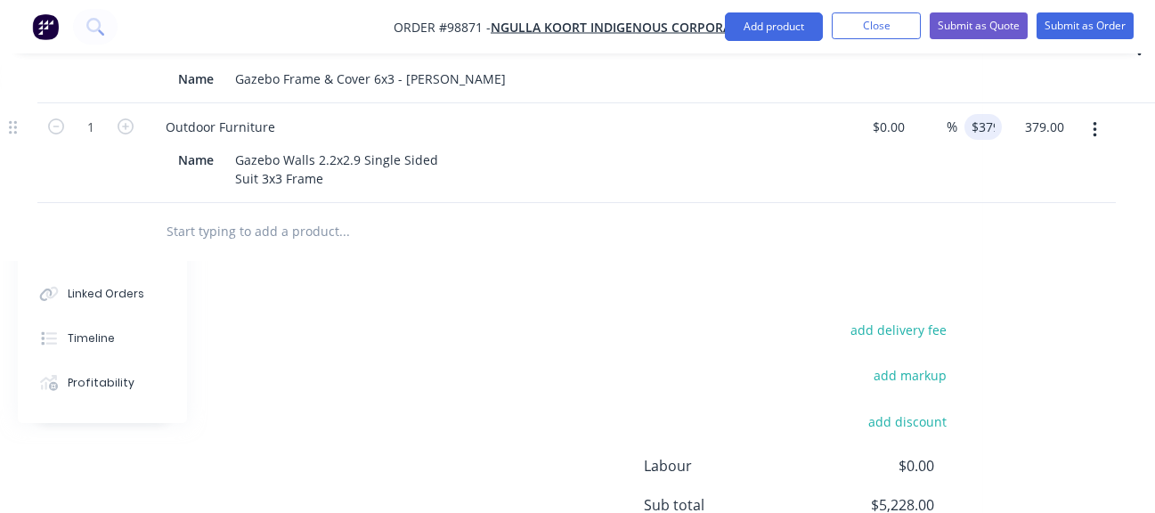
type input "$379.00"
click at [276, 214] on input "text" at bounding box center [344, 232] width 356 height 36
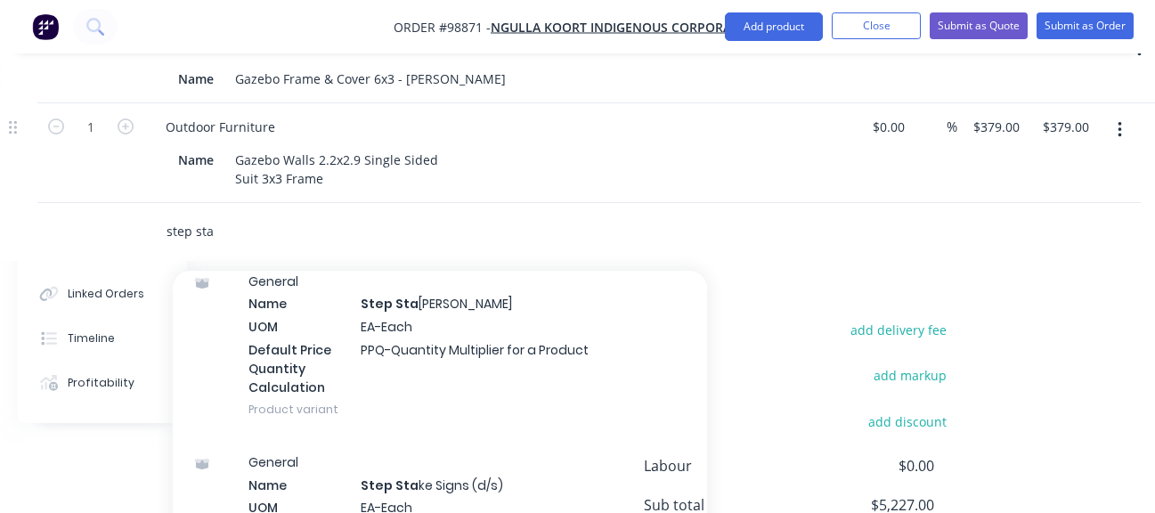
scroll to position [89, 0]
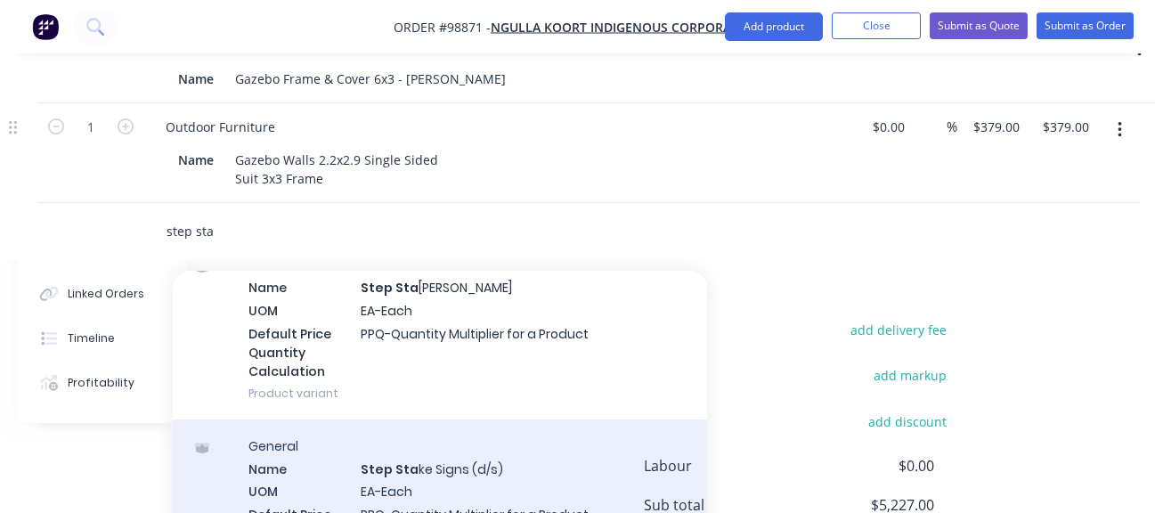
type input "step sta"
click at [435, 431] on div "General Name Step Sta ke Signs (d/s) UOM EA-Each Default Price Quantity Calcula…" at bounding box center [440, 510] width 534 height 181
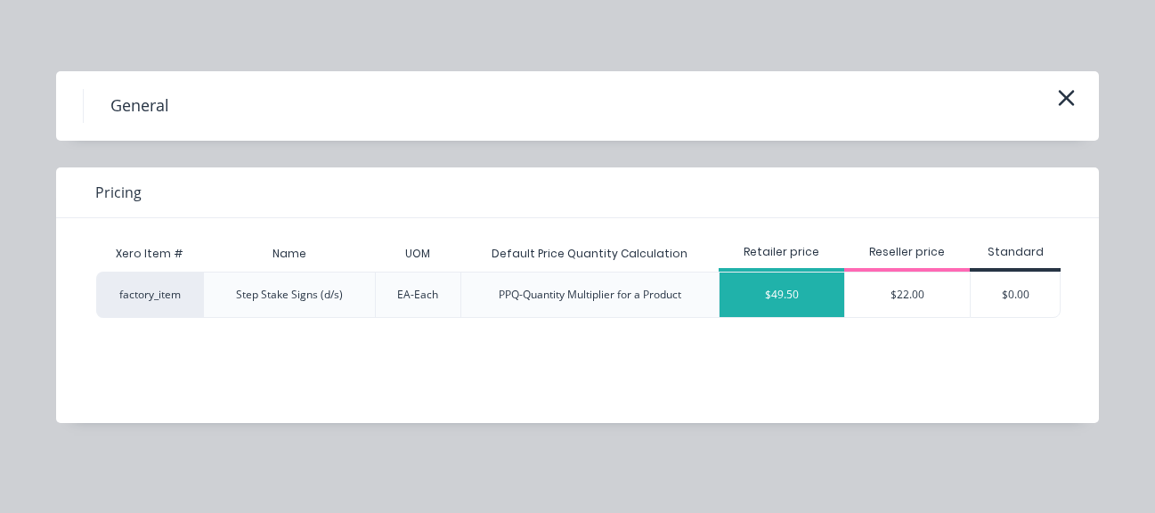
click at [801, 295] on div "$49.50" at bounding box center [782, 295] width 125 height 45
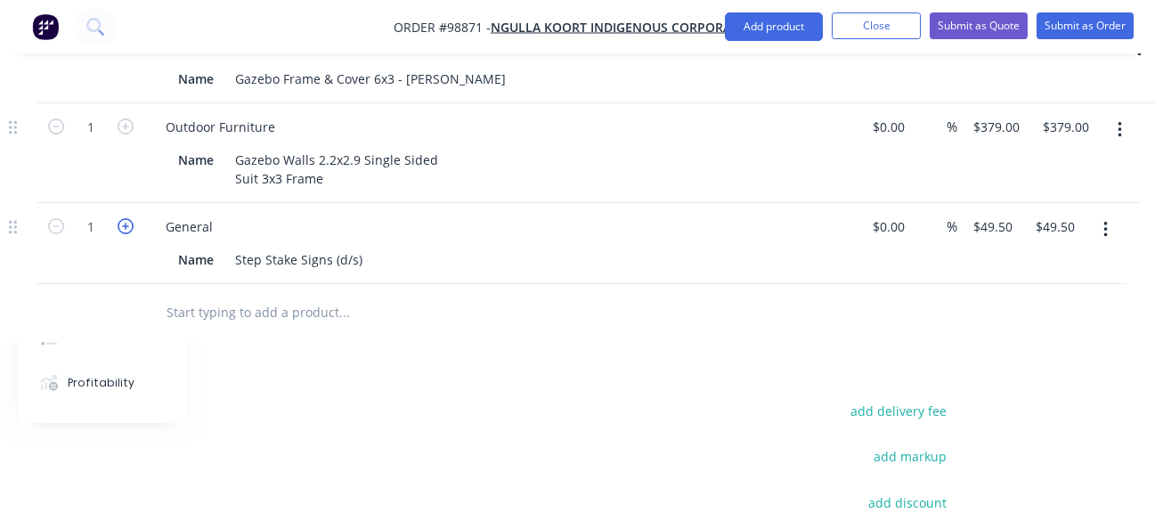
click at [126, 218] on icon "button" at bounding box center [126, 226] width 16 height 16
type input "2"
type input "$99.00"
click at [126, 218] on icon "button" at bounding box center [126, 226] width 16 height 16
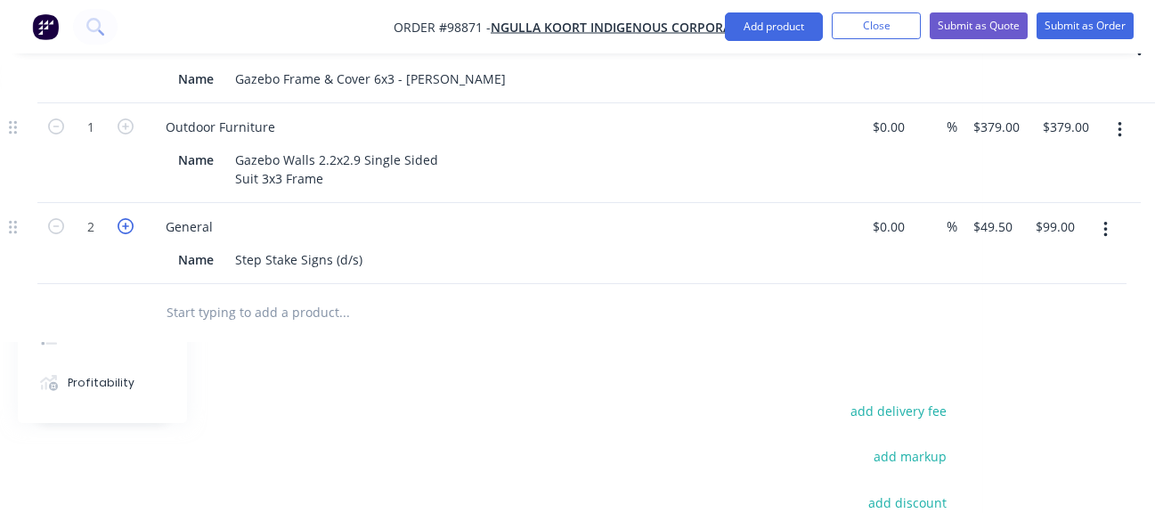
type input "4"
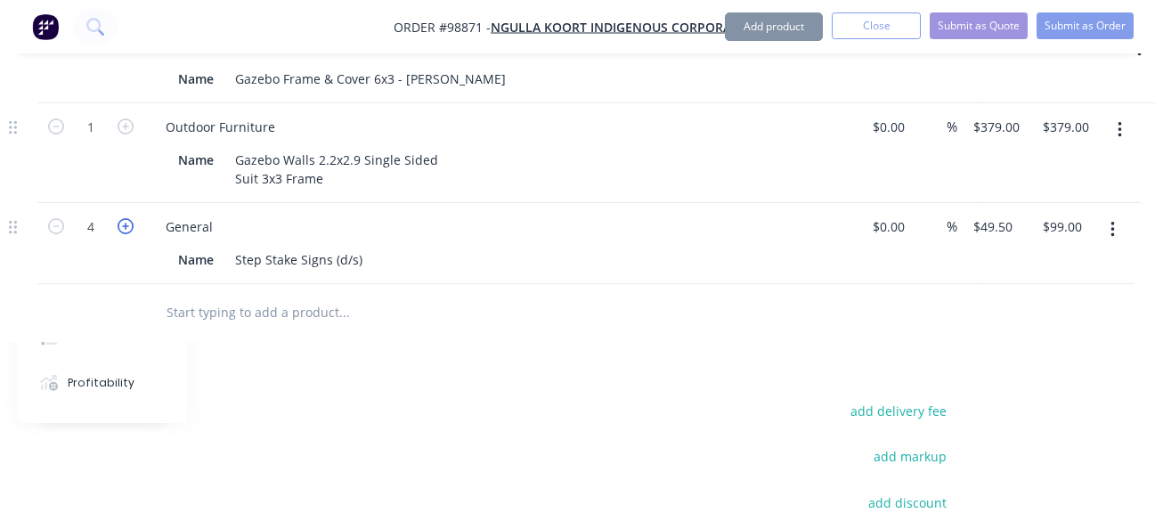
type input "$198.00"
click at [126, 218] on icon "button" at bounding box center [126, 226] width 16 height 16
type input "5"
type input "$247.50"
click at [126, 218] on icon "button" at bounding box center [126, 226] width 16 height 16
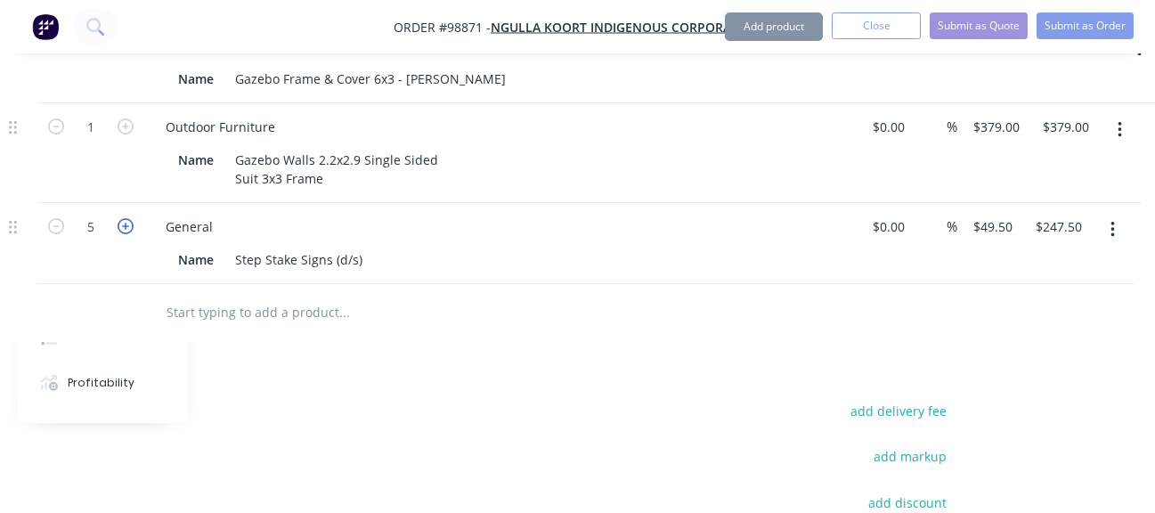
type input "6"
type input "$297.00"
click at [126, 218] on icon "button" at bounding box center [126, 226] width 16 height 16
type input "7"
type input "$346.50"
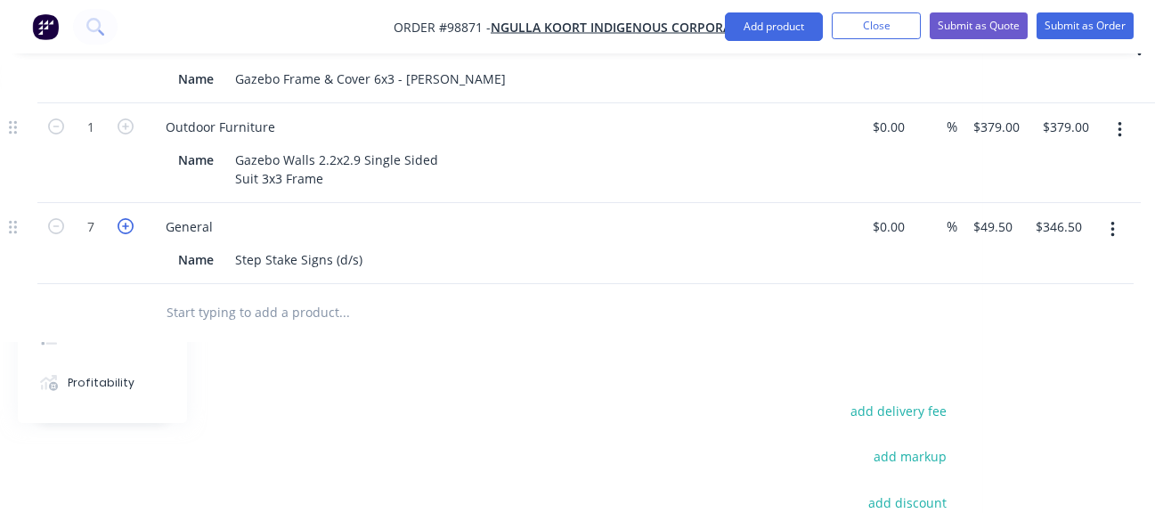
click at [126, 218] on icon "button" at bounding box center [126, 226] width 16 height 16
type input "8"
type input "$396.00"
click at [126, 218] on icon "button" at bounding box center [126, 226] width 16 height 16
type input "9"
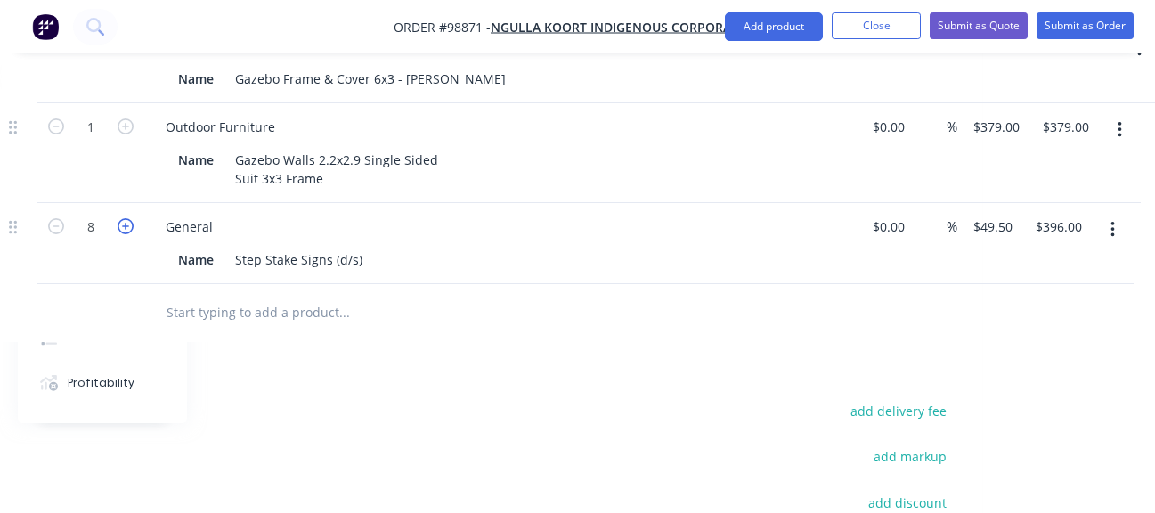
type input "$445.50"
click at [126, 218] on icon "button" at bounding box center [126, 226] width 16 height 16
type input "10"
type input "$495.00"
click at [232, 295] on input "text" at bounding box center [344, 313] width 356 height 36
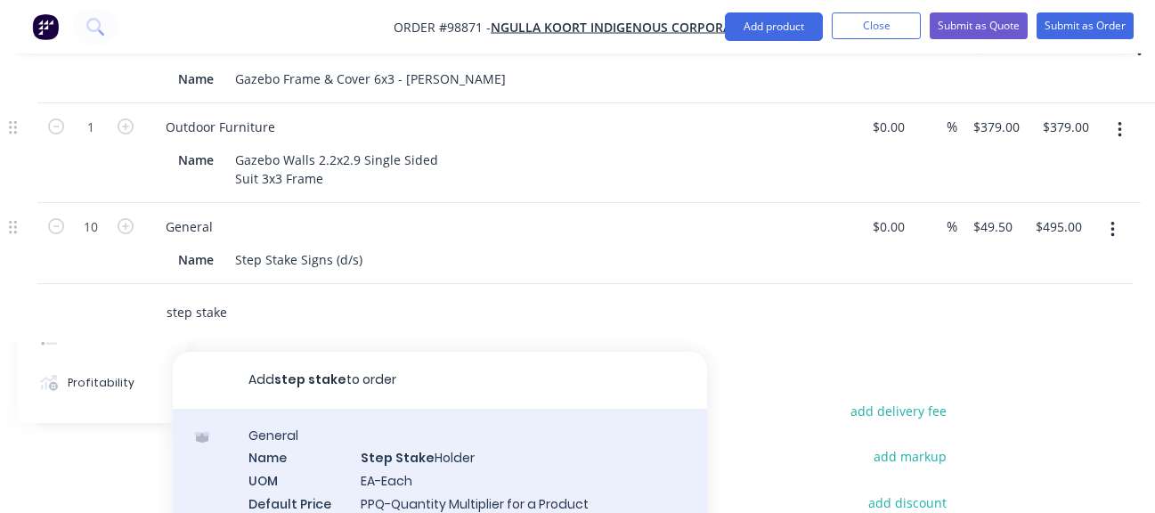
type input "step stake"
click at [406, 414] on div "General Name Step Stake Holder UOM EA-Each Default Price Quantity Calculation P…" at bounding box center [440, 499] width 534 height 181
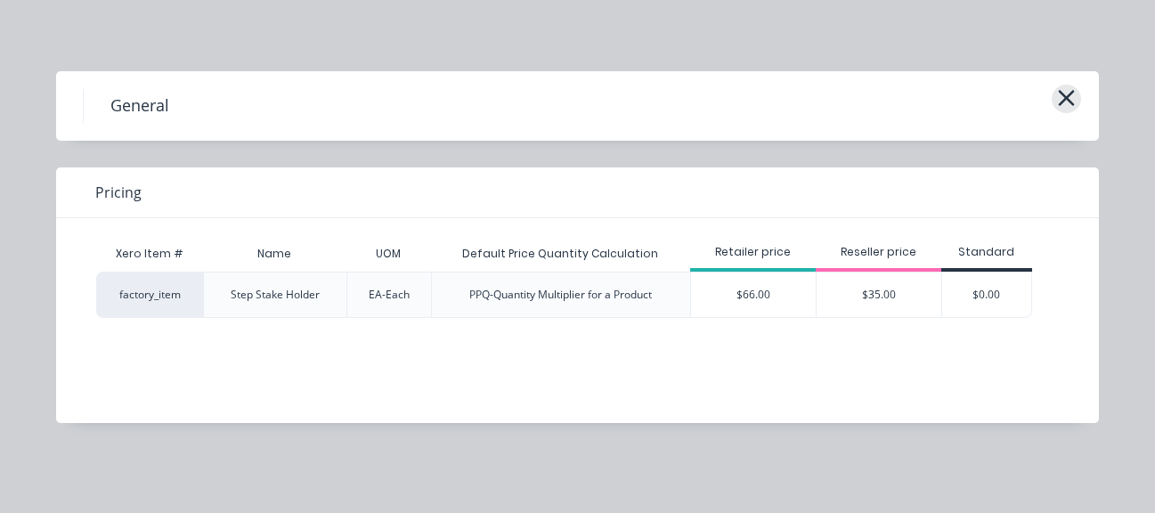
click at [1058, 96] on icon "button" at bounding box center [1066, 98] width 19 height 25
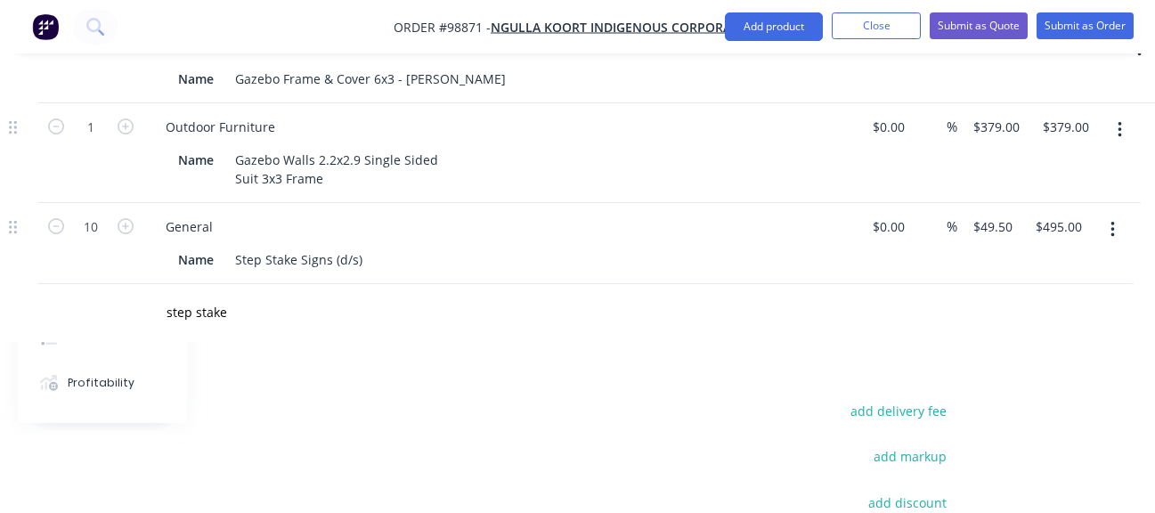
click at [1111, 220] on icon "button" at bounding box center [1113, 230] width 4 height 20
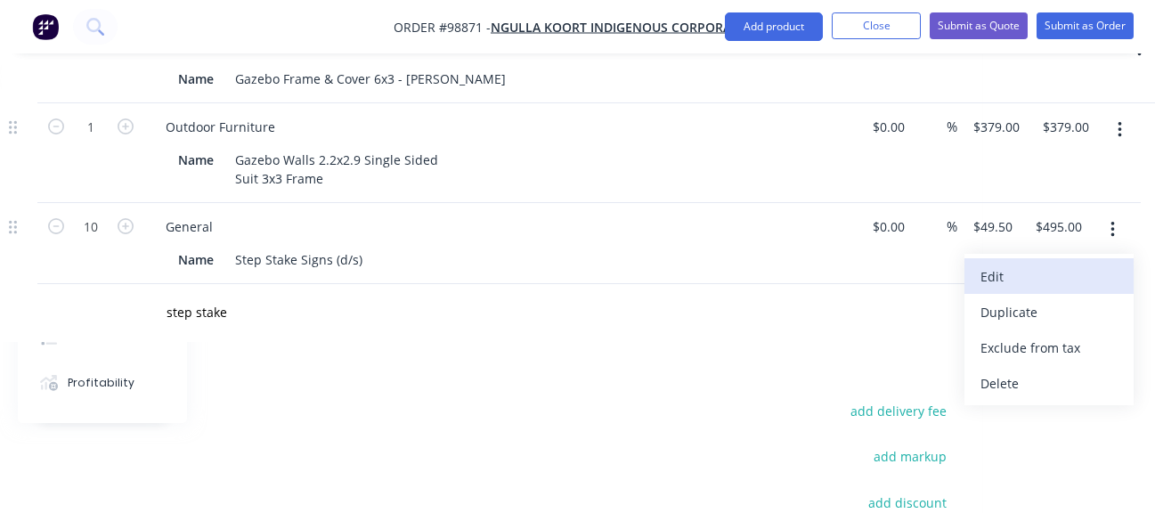
click at [1000, 264] on div "Edit" at bounding box center [1049, 277] width 137 height 26
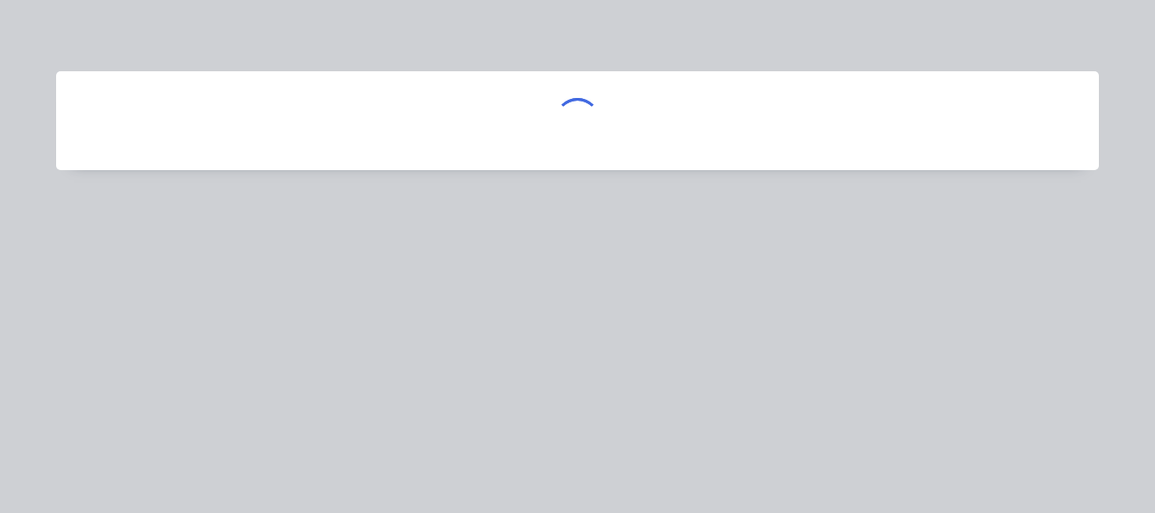
click at [1001, 235] on div at bounding box center [577, 256] width 1155 height 513
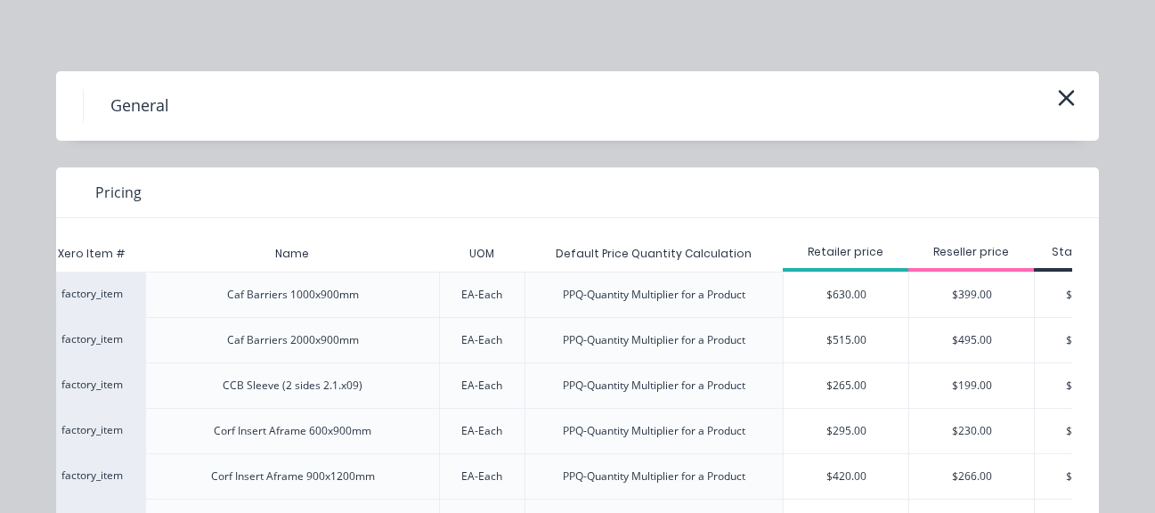
scroll to position [929, 166]
click at [999, 236] on div "Reseller price" at bounding box center [972, 254] width 126 height 36
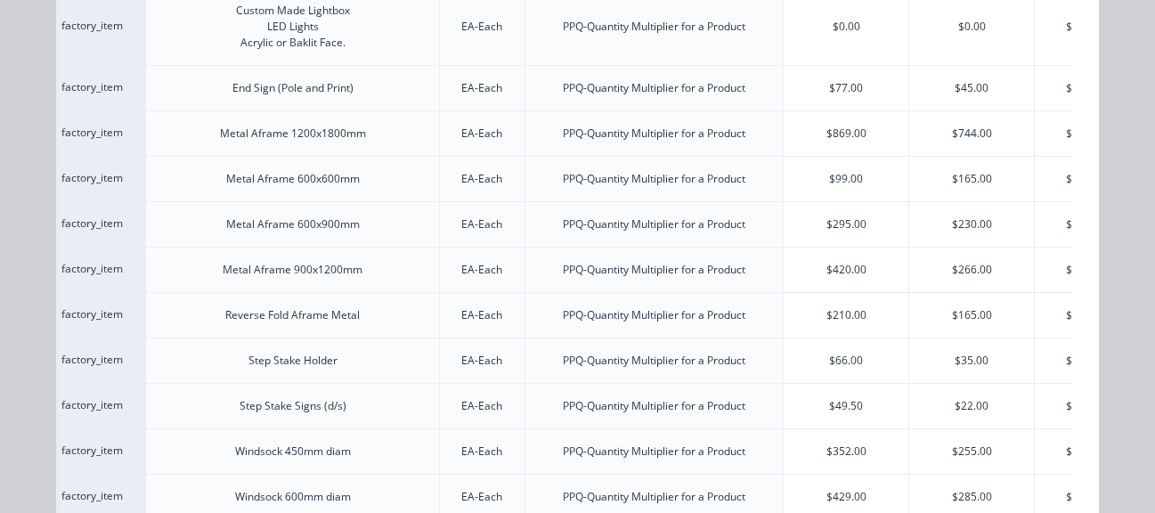
scroll to position [700, 0]
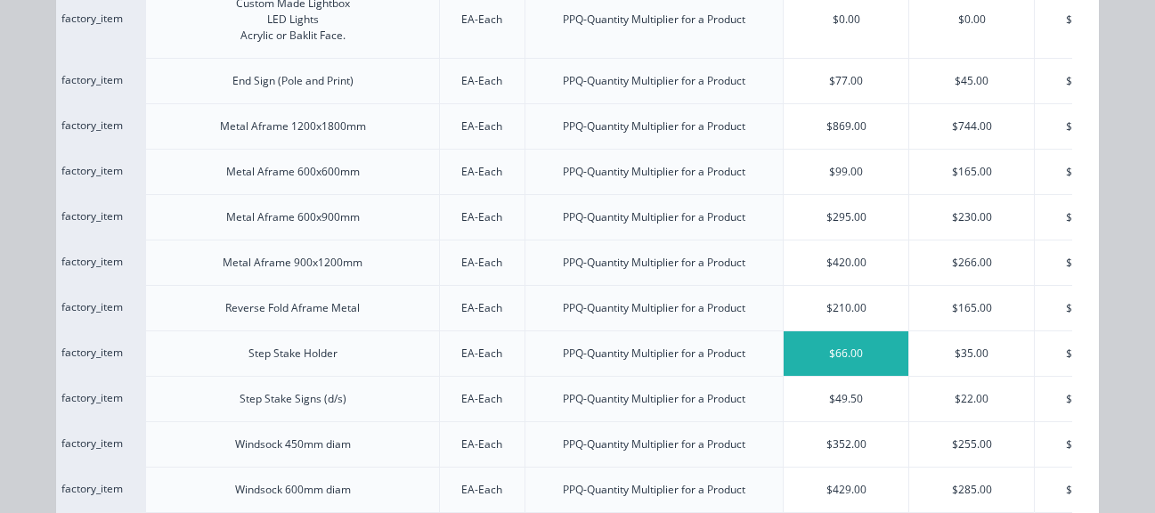
click at [852, 356] on div "$66.00" at bounding box center [846, 353] width 125 height 45
type input "$66.00"
type input "$660.00"
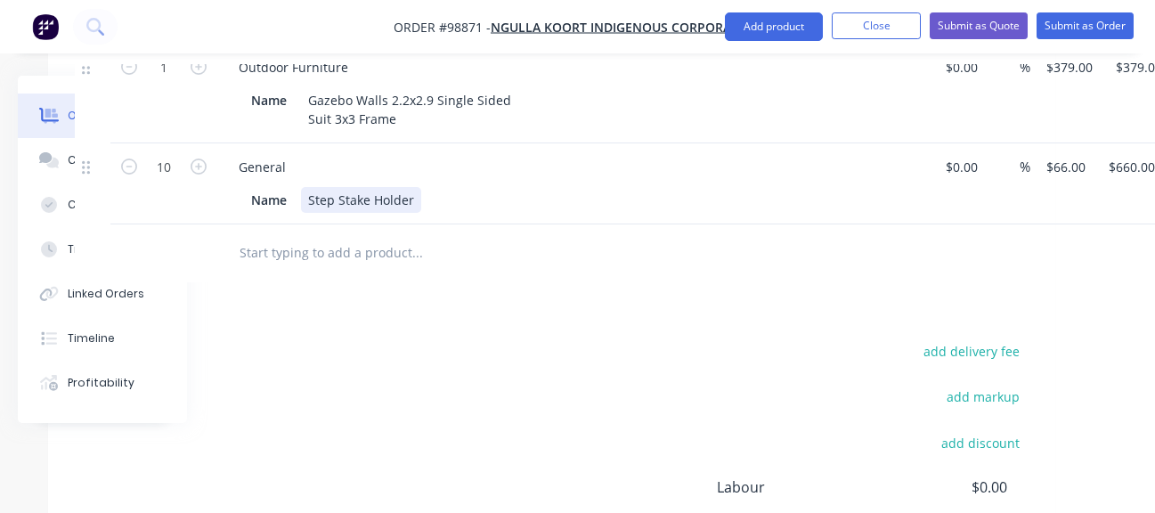
click at [414, 187] on div "Step Stake Holder" at bounding box center [361, 200] width 120 height 26
click at [291, 235] on input "text" at bounding box center [417, 253] width 356 height 36
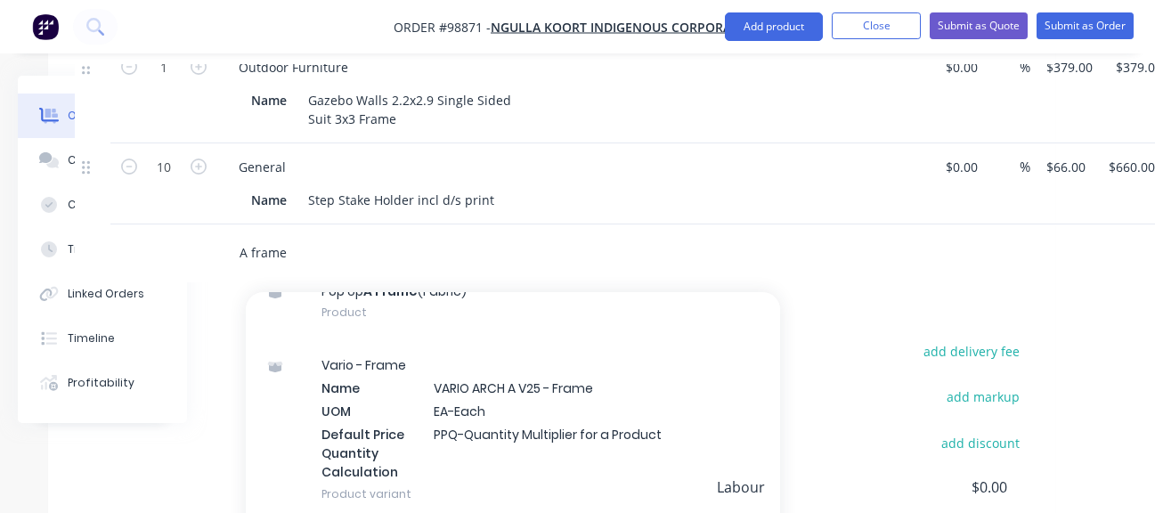
scroll to position [0, 0]
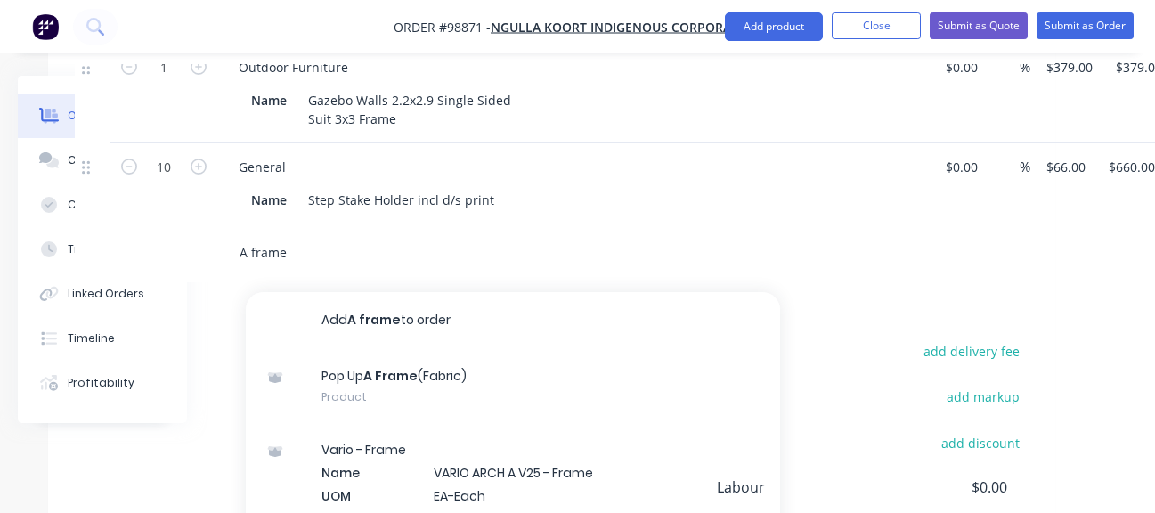
click at [249, 235] on input "A frame" at bounding box center [417, 253] width 356 height 36
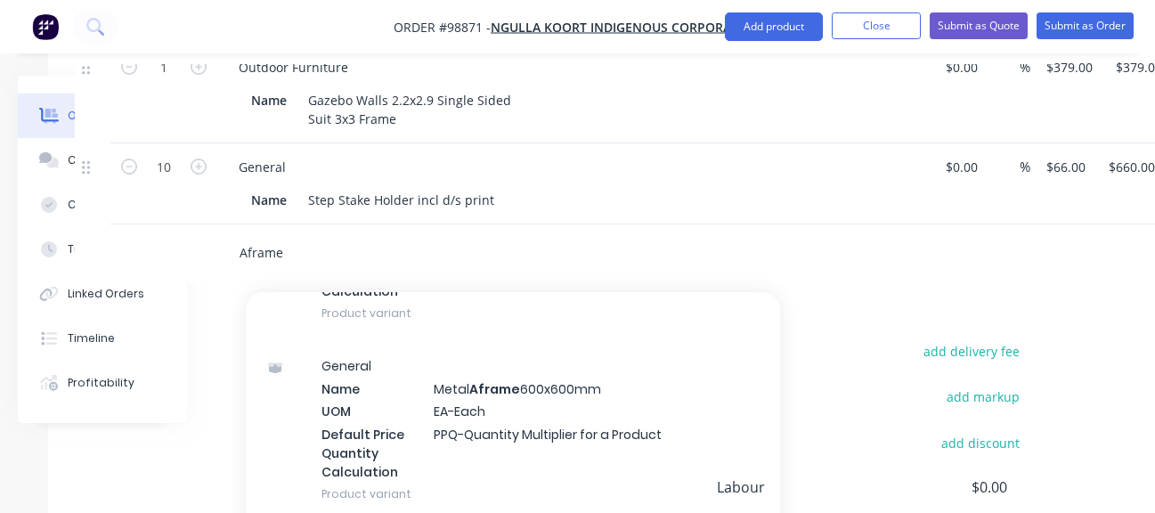
scroll to position [1362, 0]
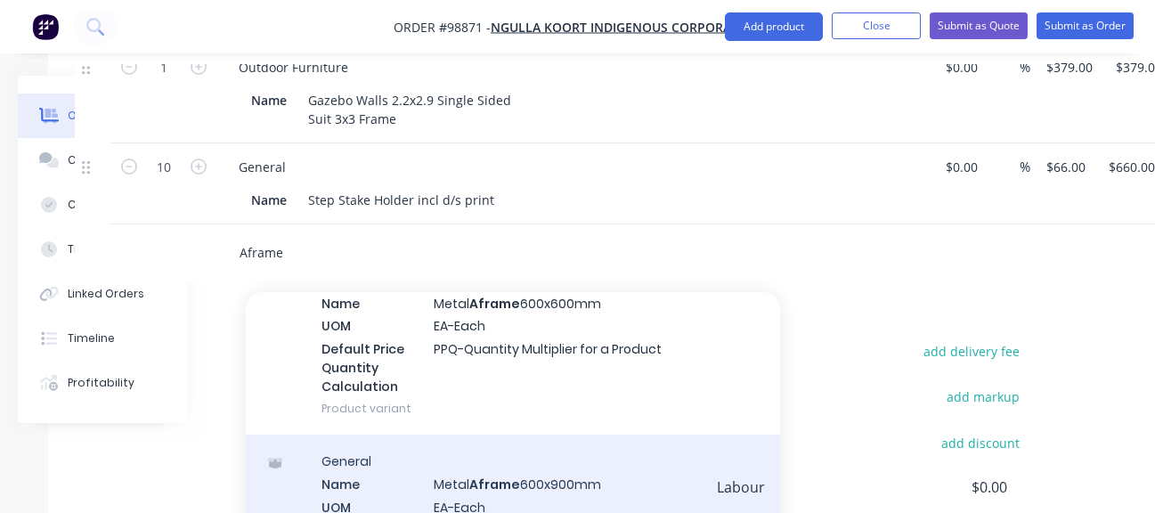
type input "Aframe"
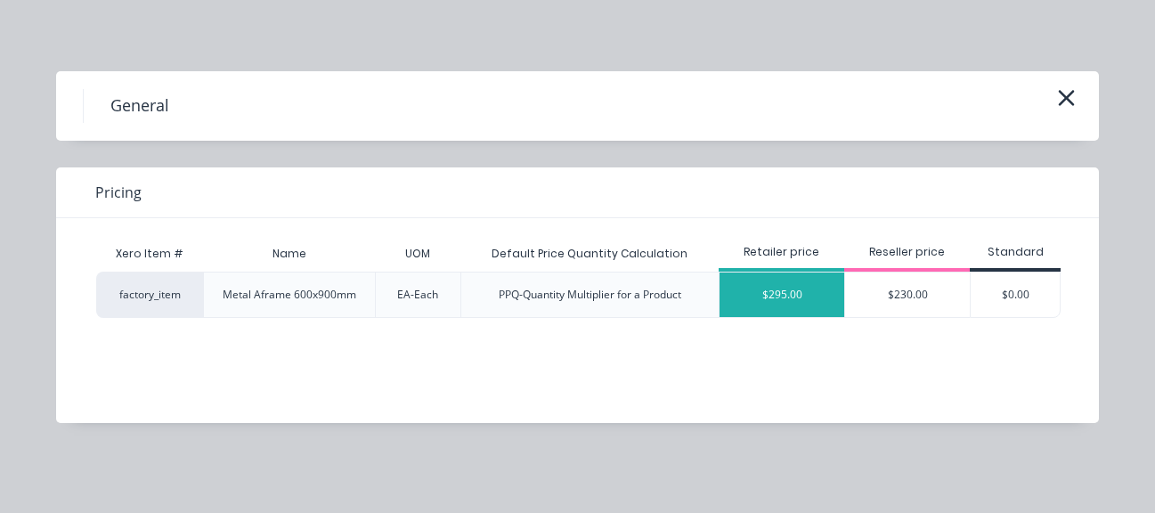
click at [777, 298] on div "$295.00" at bounding box center [782, 295] width 125 height 45
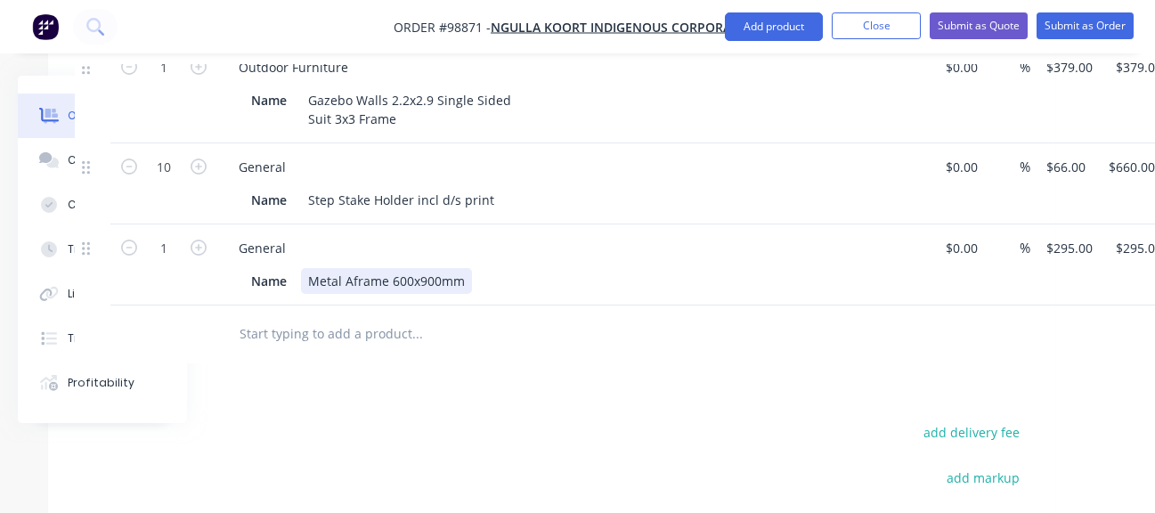
click at [466, 268] on div "Metal Aframe 600x900mm" at bounding box center [386, 281] width 171 height 26
click at [348, 268] on div "Metal Aframe 600x900mm - black metal front and back" at bounding box center [472, 281] width 342 height 26
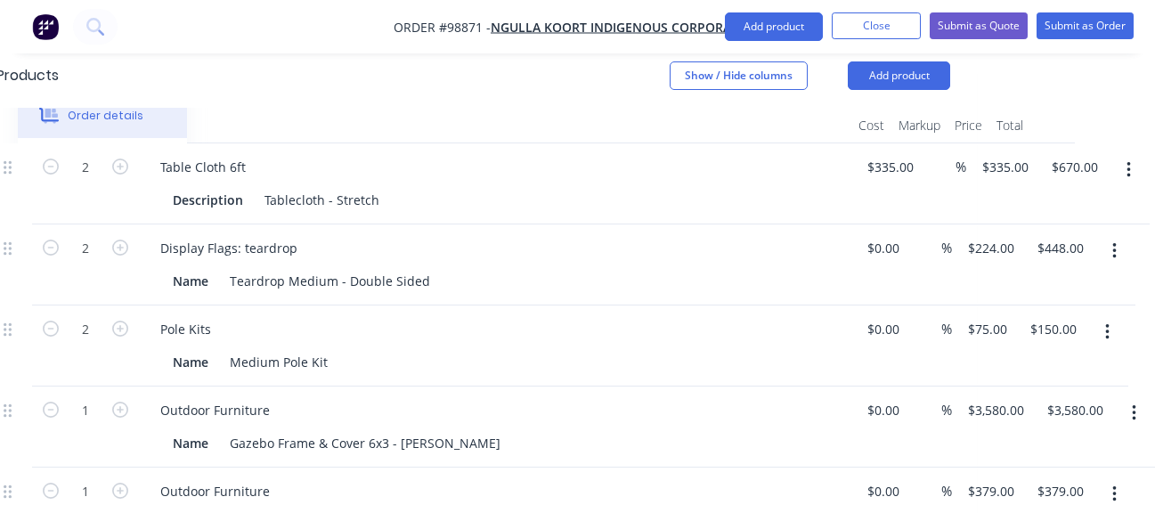
scroll to position [495, 244]
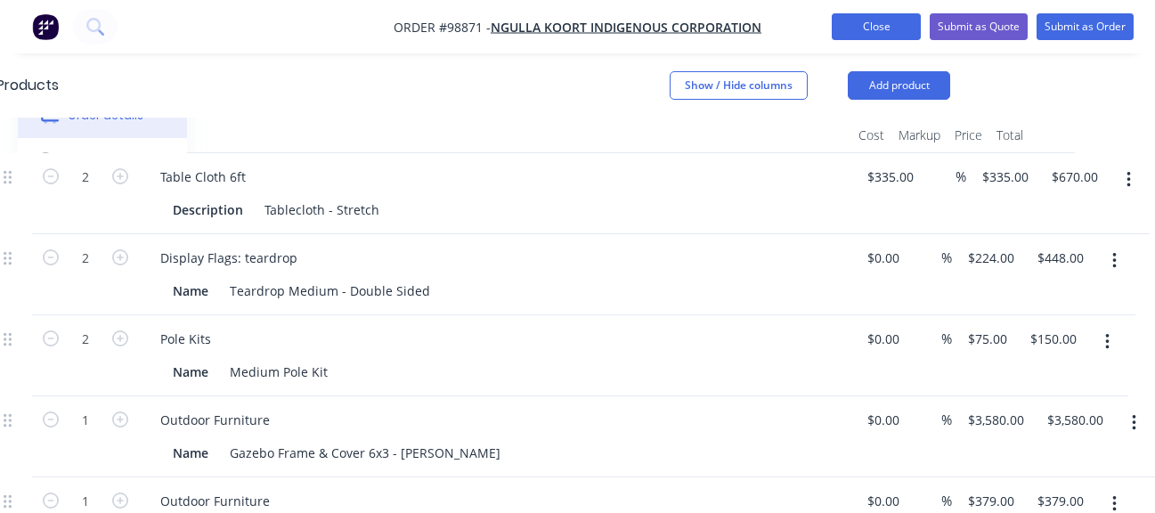
click at [866, 24] on button "Close" at bounding box center [876, 26] width 89 height 27
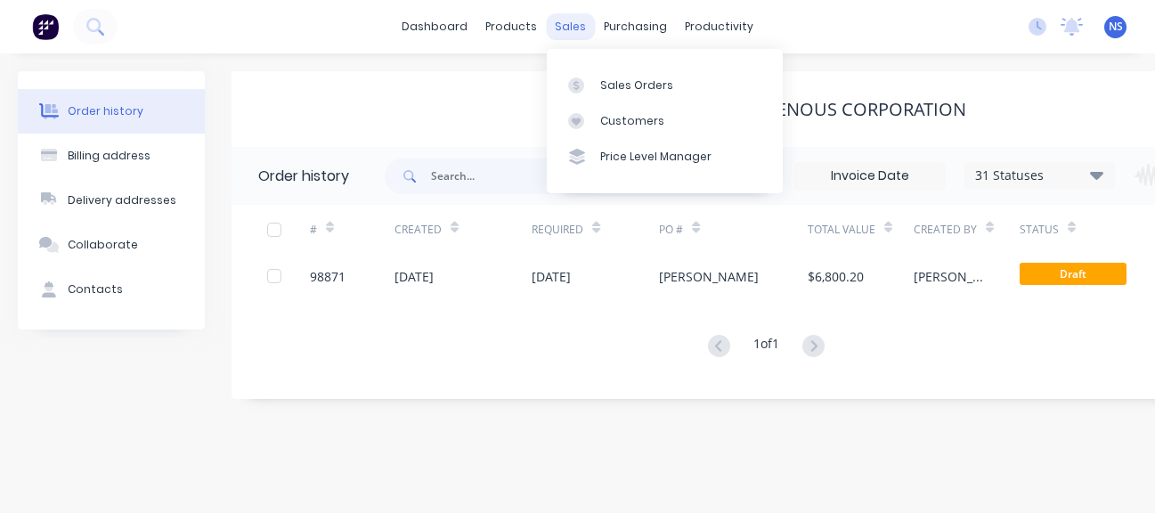
click at [580, 22] on div "sales" at bounding box center [570, 26] width 49 height 27
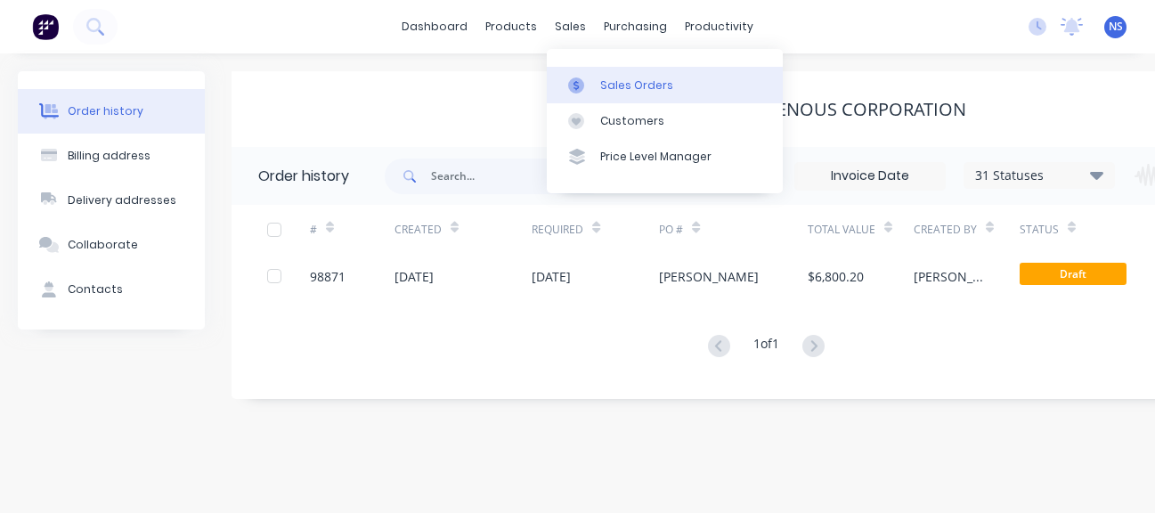
click at [631, 84] on div "Sales Orders" at bounding box center [636, 85] width 73 height 16
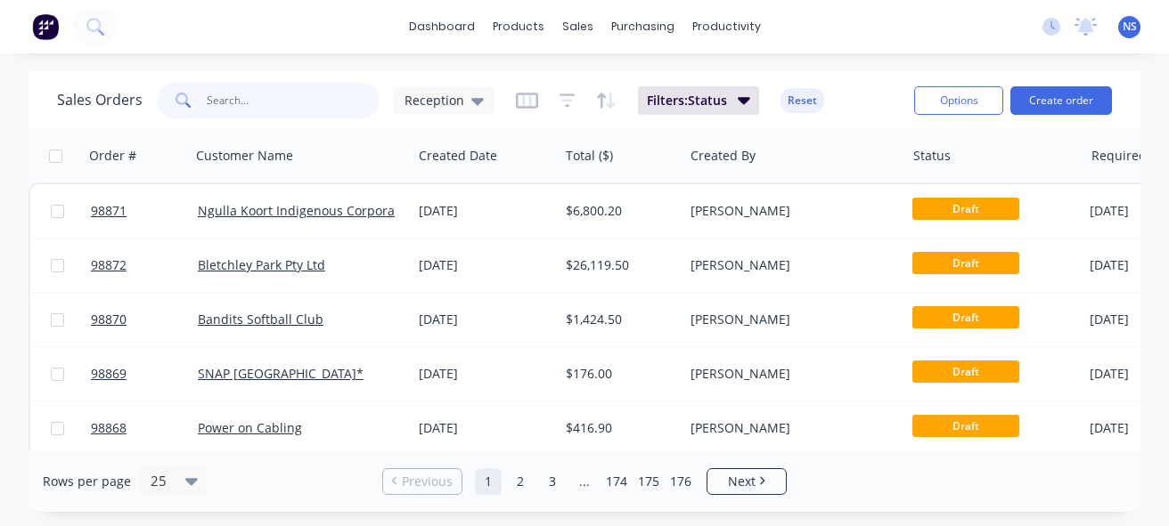
click at [248, 103] on input "text" at bounding box center [294, 101] width 174 height 36
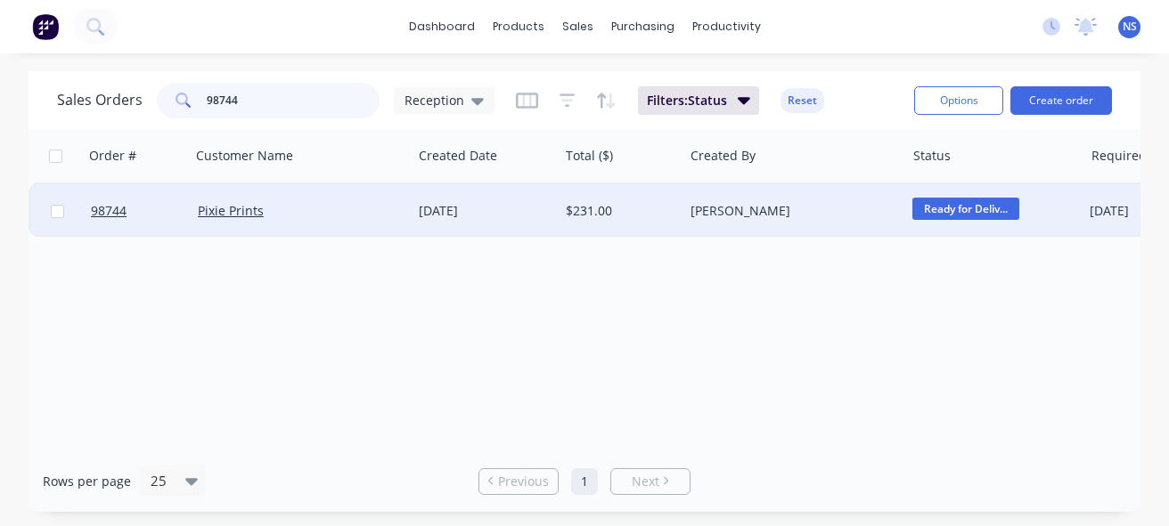
type input "98744"
click at [314, 214] on div "Pixie Prints" at bounding box center [296, 211] width 197 height 18
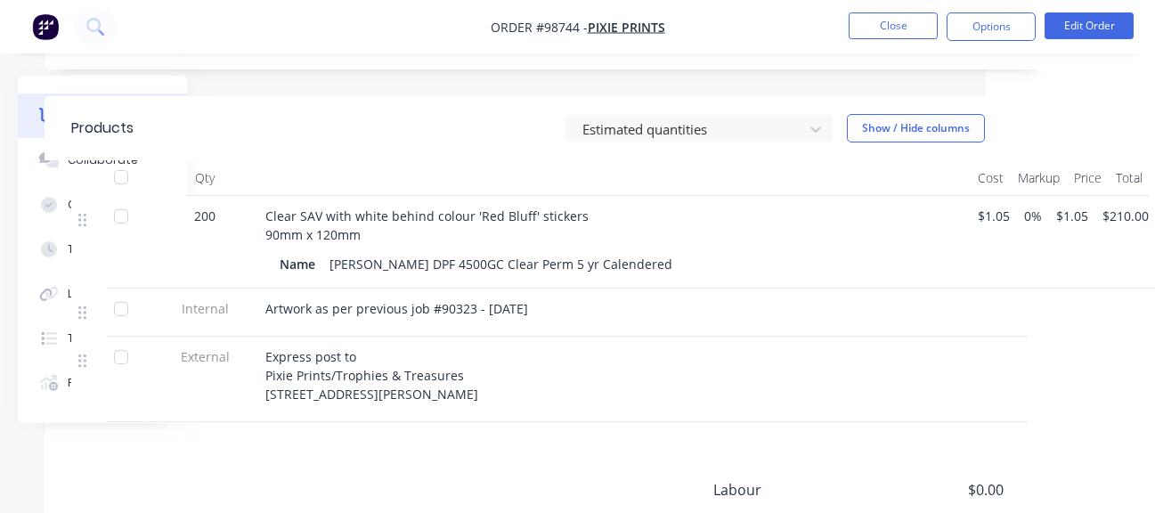
scroll to position [452, 169]
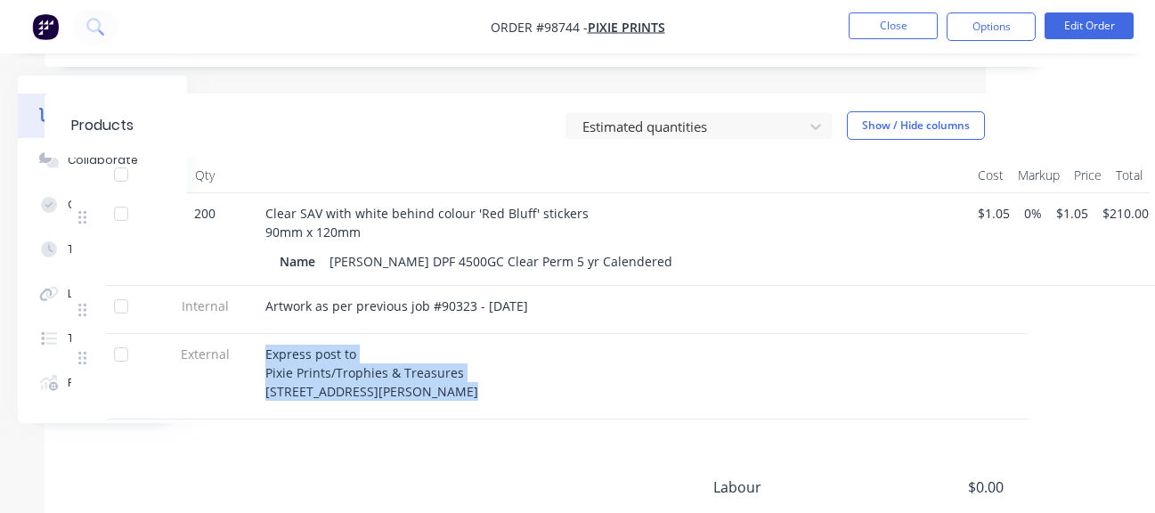
drag, startPoint x: 264, startPoint y: 315, endPoint x: 437, endPoint y: 379, distance: 185.2
click at [437, 379] on div "Express post to Pixie Prints/Trophies & Treasures [STREET_ADDRESS][PERSON_NAME]" at bounding box center [614, 377] width 713 height 86
copy div "Express post to Pixie Prints/Trophies & Treasures [STREET_ADDRESS][PERSON_NAME]"
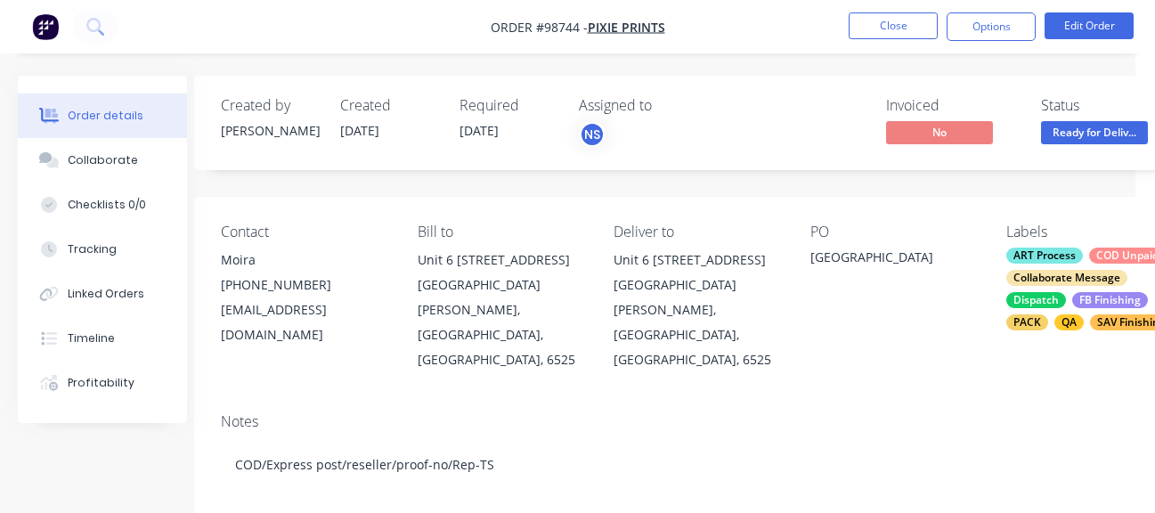
scroll to position [0, 0]
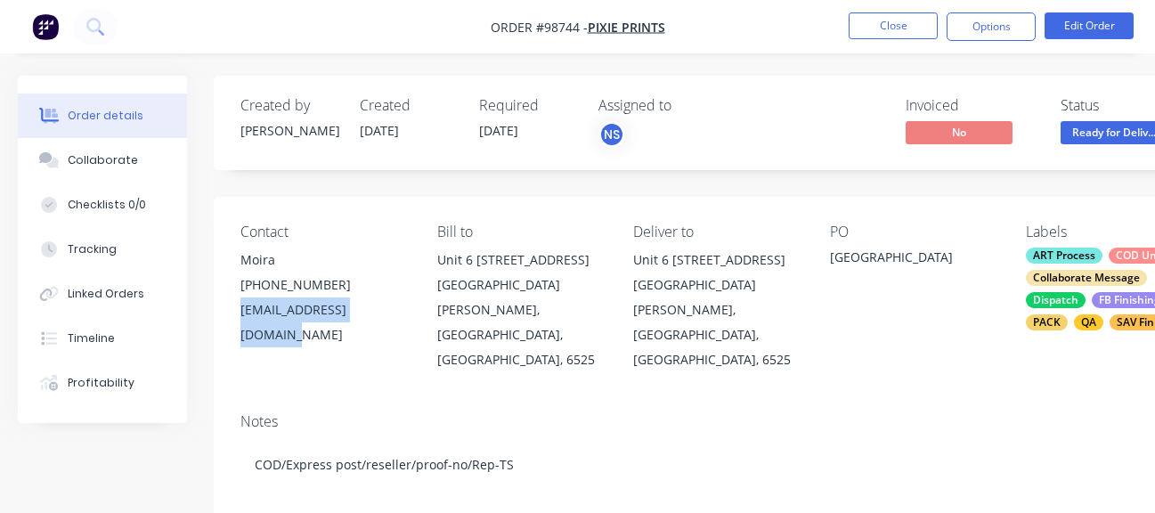
drag, startPoint x: 237, startPoint y: 308, endPoint x: 383, endPoint y: 314, distance: 146.2
click at [383, 314] on div "Contact Moira [PHONE_NUMBER] [EMAIL_ADDRESS][DOMAIN_NAME] Bill to [STREET_ADDRE…" at bounding box center [717, 298] width 1007 height 202
click at [383, 314] on div "[EMAIL_ADDRESS][DOMAIN_NAME]" at bounding box center [324, 323] width 168 height 50
drag, startPoint x: 236, startPoint y: 311, endPoint x: 405, endPoint y: 306, distance: 169.3
click at [405, 306] on div "Contact Moira [PHONE_NUMBER] [EMAIL_ADDRESS][DOMAIN_NAME] Bill to [STREET_ADDRE…" at bounding box center [717, 298] width 1007 height 202
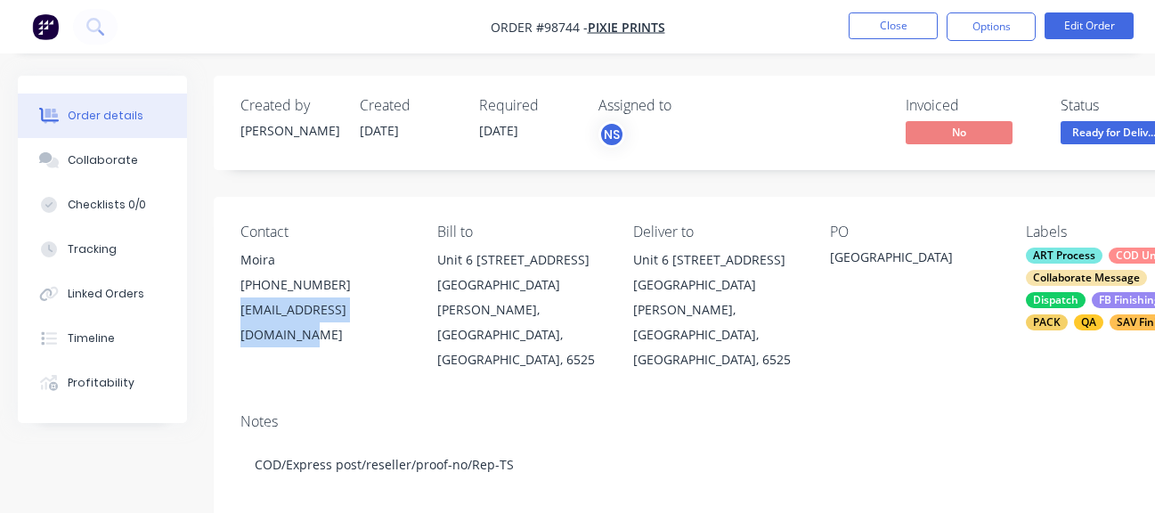
copy div "[EMAIL_ADDRESS][DOMAIN_NAME]"
